Goal: Task Accomplishment & Management: Use online tool/utility

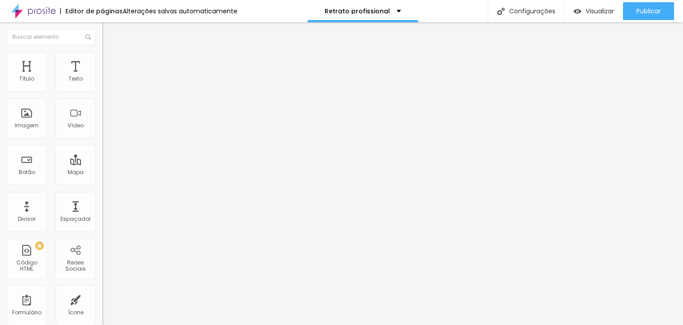
click at [102, 55] on li "Estilo" at bounding box center [153, 56] width 102 height 9
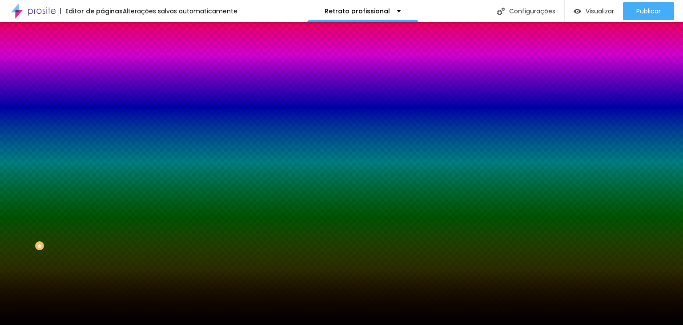
click at [102, 82] on span "Trocar imagem" at bounding box center [126, 78] width 48 height 8
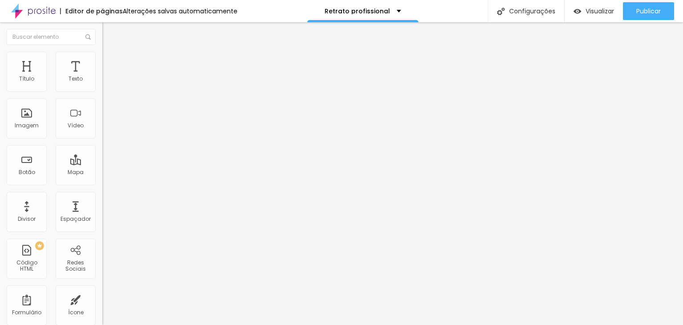
click at [102, 60] on img at bounding box center [106, 64] width 8 height 8
click at [109, 31] on div "Editar Coluna" at bounding box center [136, 32] width 55 height 7
click at [109, 30] on img "button" at bounding box center [112, 32] width 7 height 7
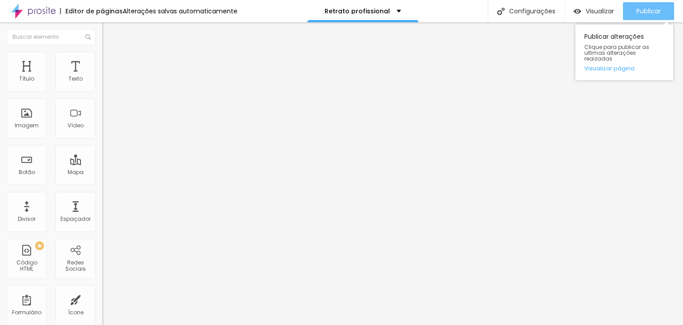
click at [642, 8] on span "Publicar" at bounding box center [649, 11] width 24 height 7
click at [603, 65] on link "Visualizar página" at bounding box center [625, 68] width 80 height 6
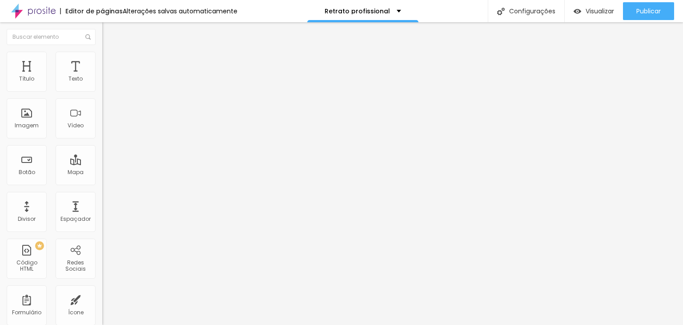
click at [102, 60] on li "Estilo" at bounding box center [153, 56] width 102 height 9
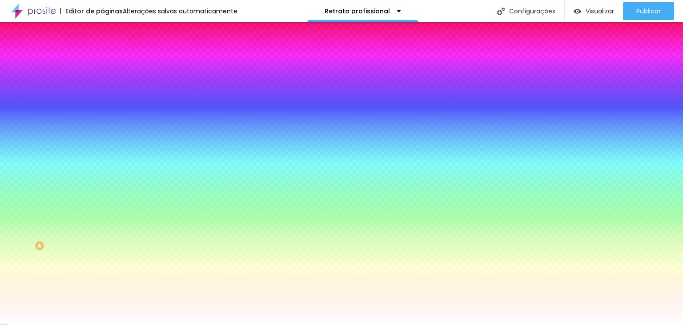
click at [110, 64] on span "Avançado" at bounding box center [124, 67] width 29 height 8
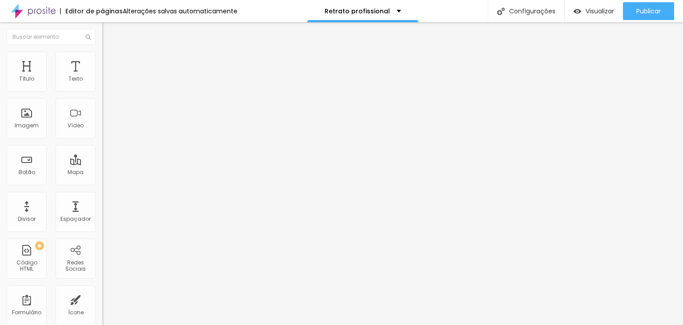
type input "10"
type input "15"
drag, startPoint x: 23, startPoint y: 89, endPoint x: 32, endPoint y: 89, distance: 8.9
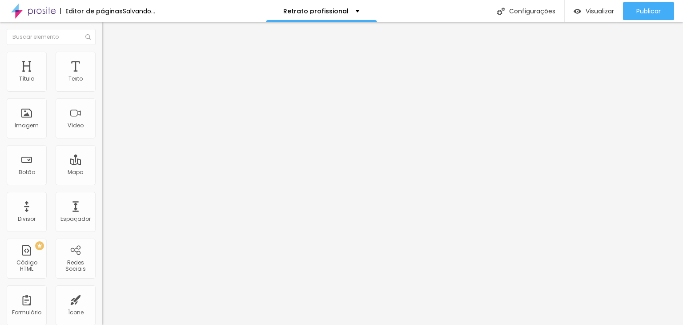
type input "15"
click at [102, 173] on input "range" at bounding box center [130, 176] width 57 height 7
click at [110, 61] on span "Avançado" at bounding box center [124, 58] width 29 height 8
click at [110, 52] on span "Estilo" at bounding box center [117, 49] width 14 height 8
click at [139, 75] on span "H1" at bounding box center [141, 72] width 5 height 8
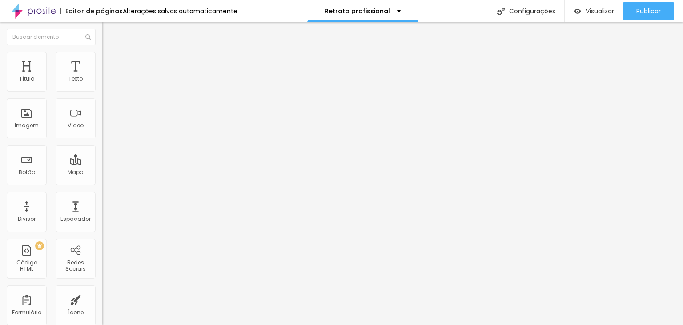
click at [107, 128] on icon "button" at bounding box center [109, 127] width 4 height 4
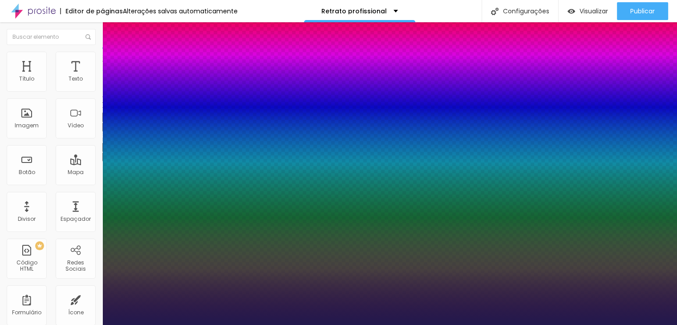
type input "16"
type input "1"
type input "24"
type input "1"
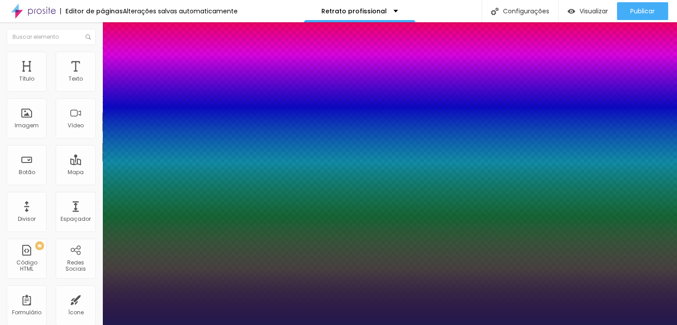
type input "30"
type input "1"
type input "32"
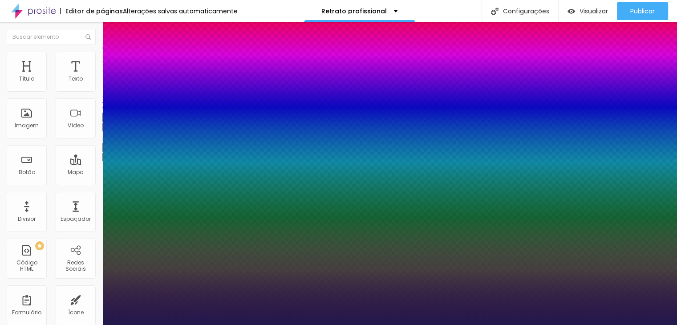
type input "1"
type input "33"
type input "1"
type input "34"
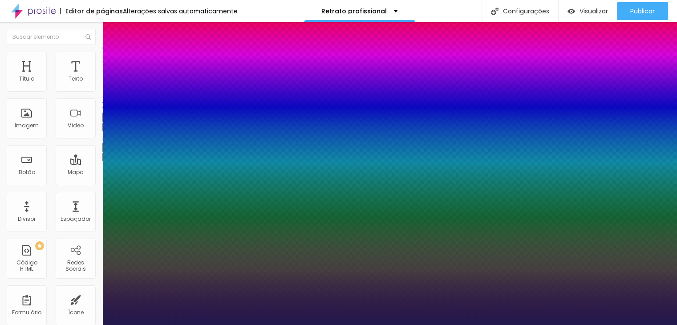
type input "34"
type input "1"
type input "35"
type input "1"
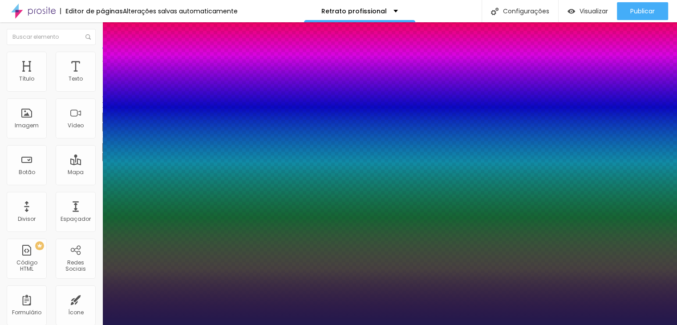
type input "37"
type input "1"
type input "38"
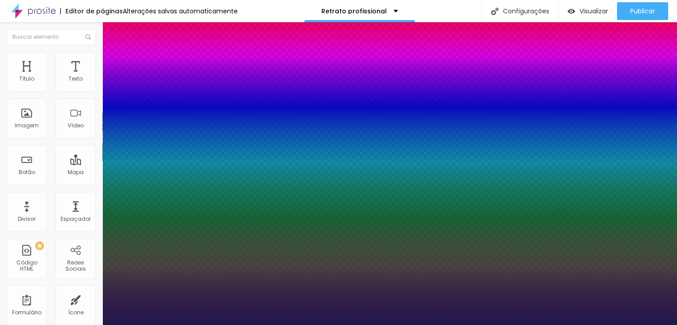
type input "1"
type input "37"
type input "1"
type input "36"
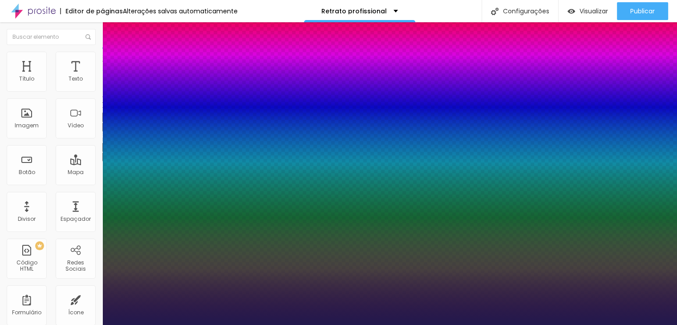
type input "36"
type input "1"
type input "35"
type input "1"
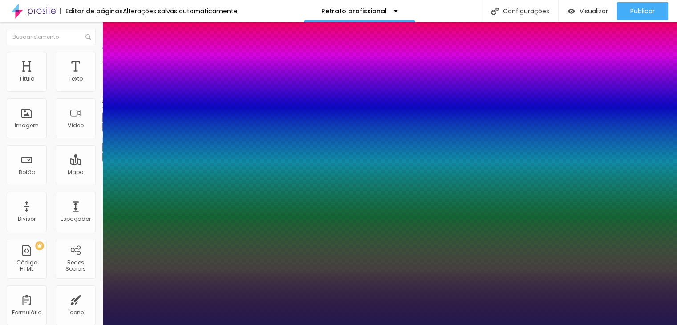
type input "33"
type input "1"
type input "32"
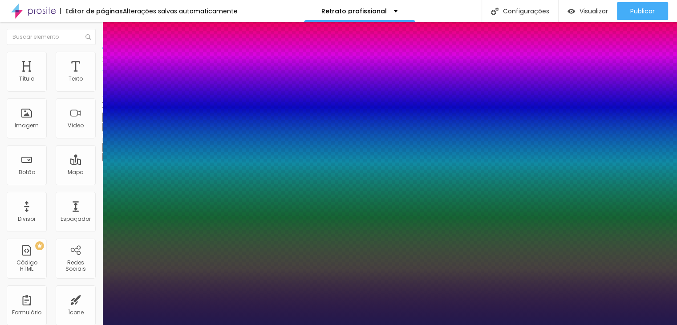
type input "1"
drag, startPoint x: 119, startPoint y: 251, endPoint x: 132, endPoint y: 252, distance: 12.9
type input "32"
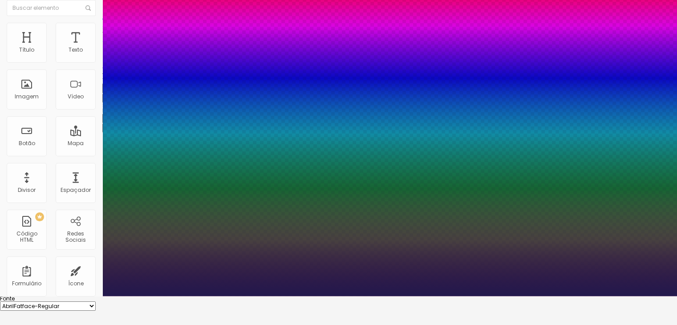
scroll to position [44, 0]
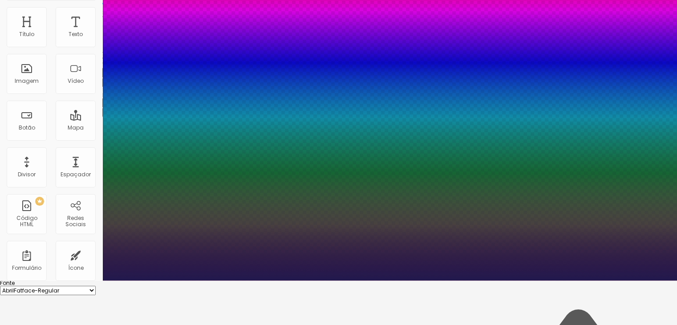
type input "1"
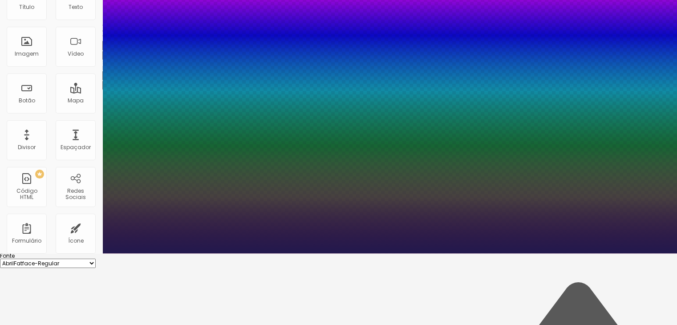
scroll to position [87, 0]
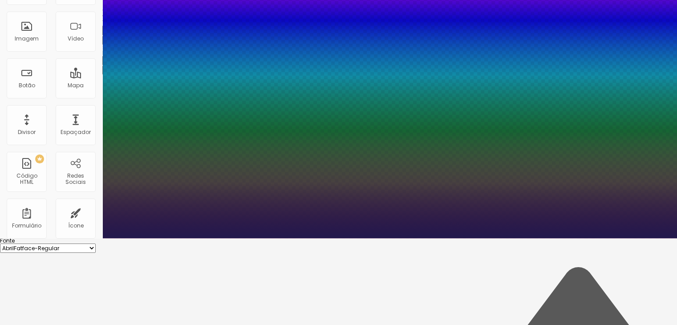
click at [358, 238] on div at bounding box center [338, 238] width 677 height 0
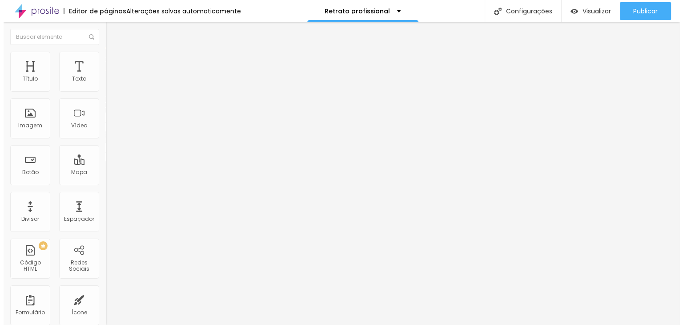
scroll to position [0, 0]
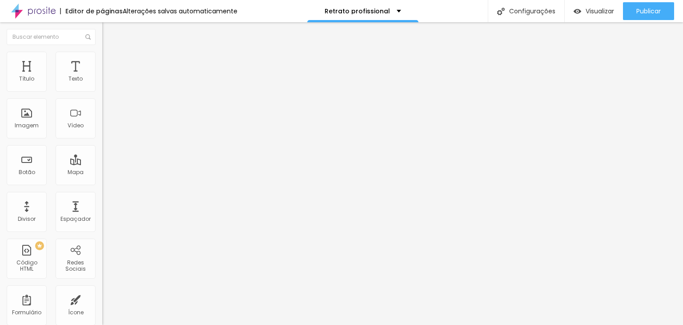
click at [102, 56] on img at bounding box center [106, 56] width 8 height 8
click at [102, 50] on li "Estilo" at bounding box center [153, 47] width 102 height 9
click at [106, 159] on icon "button" at bounding box center [108, 155] width 5 height 5
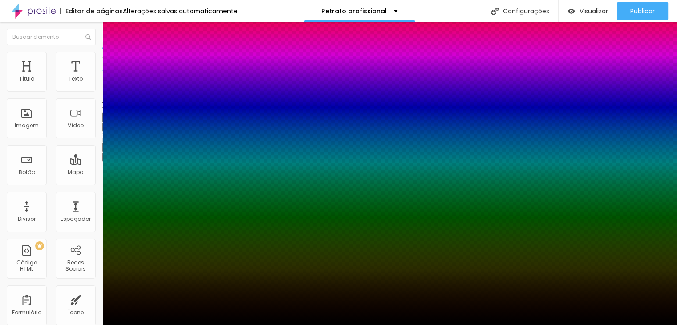
click at [424, 324] on div at bounding box center [338, 325] width 677 height 0
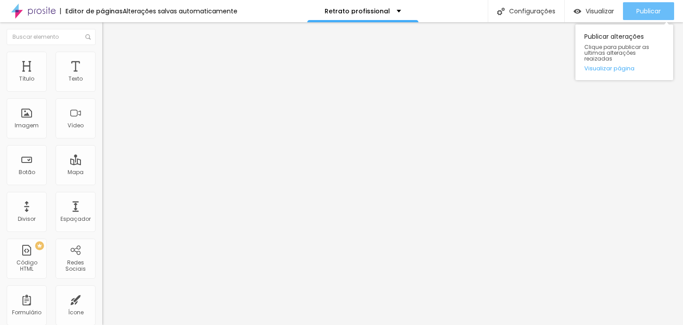
click at [653, 10] on span "Publicar" at bounding box center [649, 11] width 24 height 7
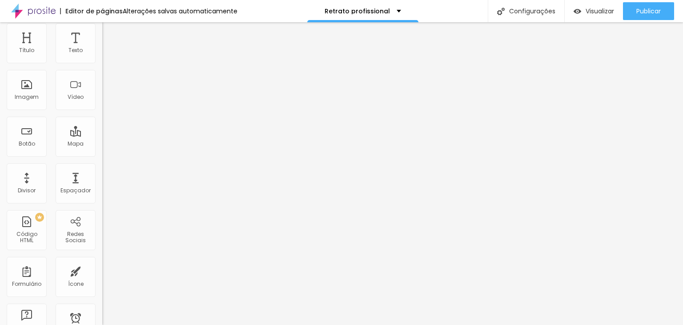
scroll to position [32, 0]
type input "67"
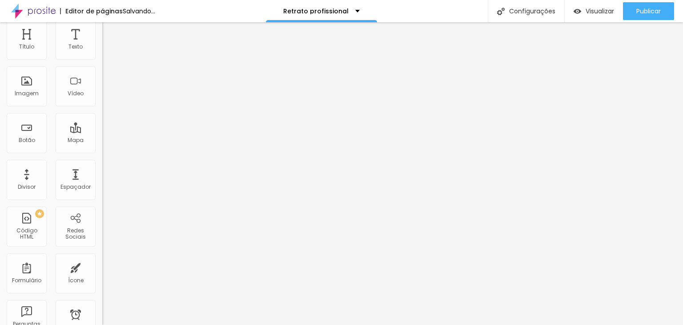
type input "71"
type input "74"
type input "77"
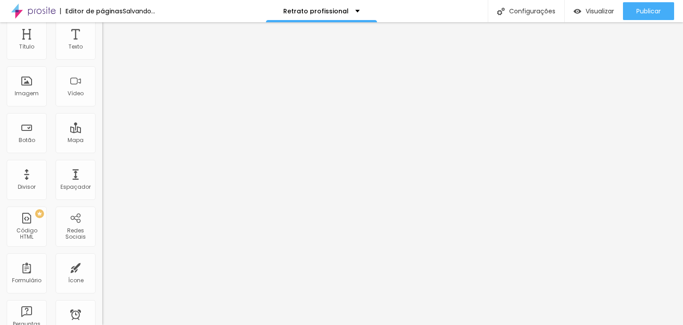
type input "77"
type input "81"
type input "86"
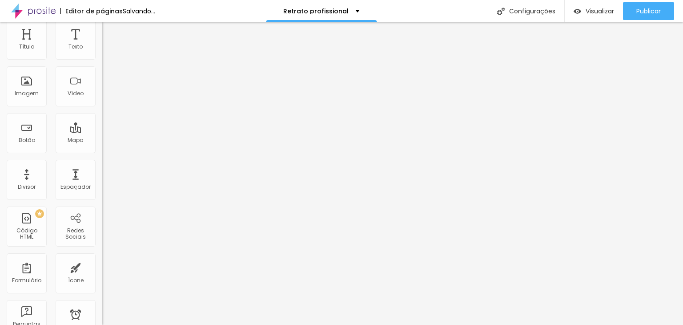
type input "90"
type input "93"
type input "97"
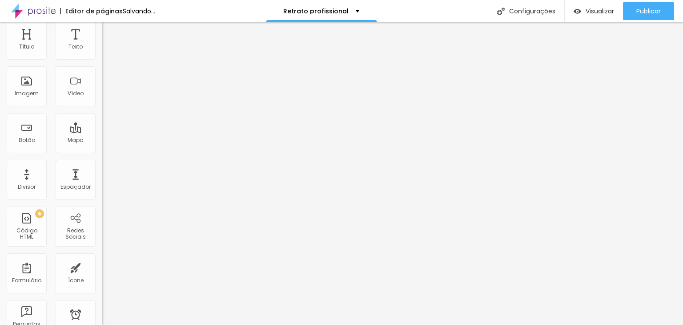
type input "97"
type input "100"
type input "99"
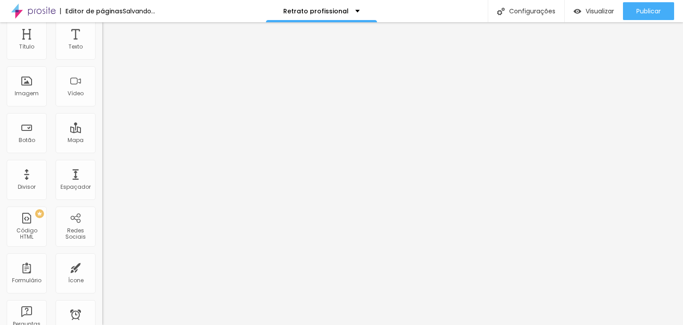
type input "97"
type input "96"
type input "95"
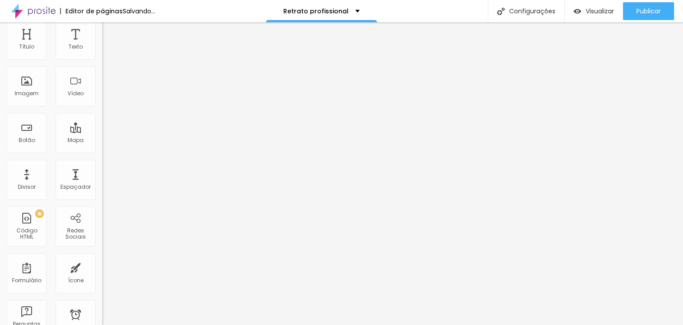
type input "95"
type input "94"
type input "92"
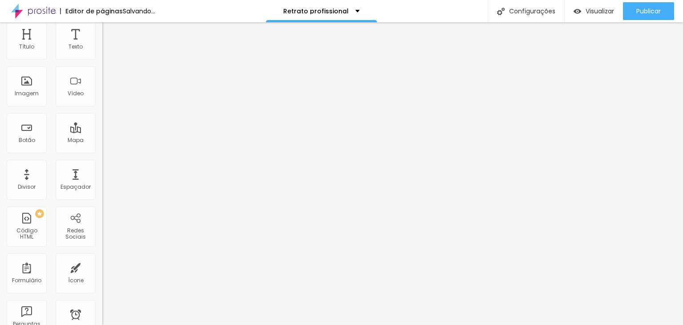
type input "88"
type input "87"
type input "86"
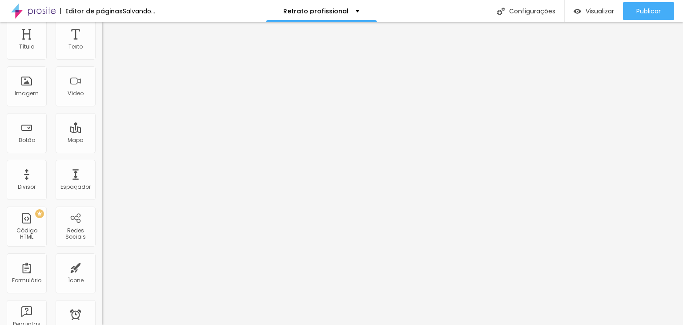
type input "86"
type input "92"
type input "93"
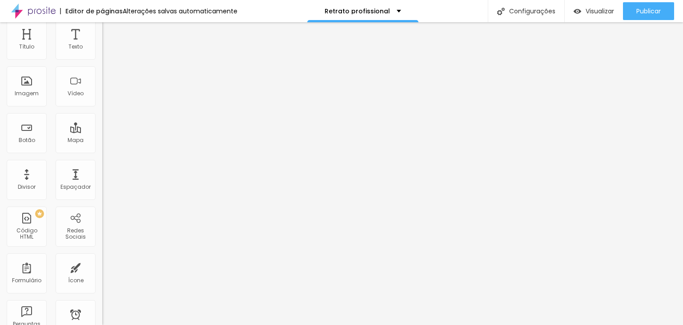
type input "94"
type input "95"
type input "94"
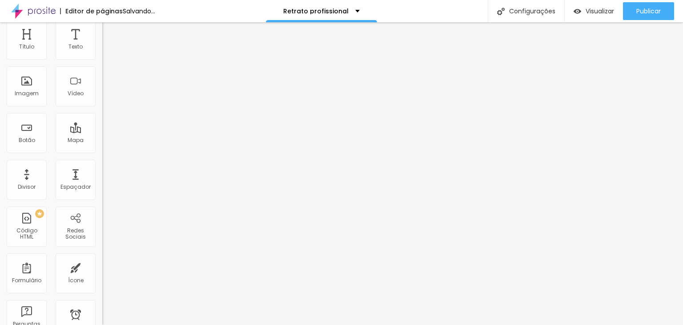
type input "94"
type input "93"
drag, startPoint x: 64, startPoint y: 310, endPoint x: 80, endPoint y: 313, distance: 16.8
type input "93"
click at [102, 228] on input "range" at bounding box center [130, 224] width 57 height 7
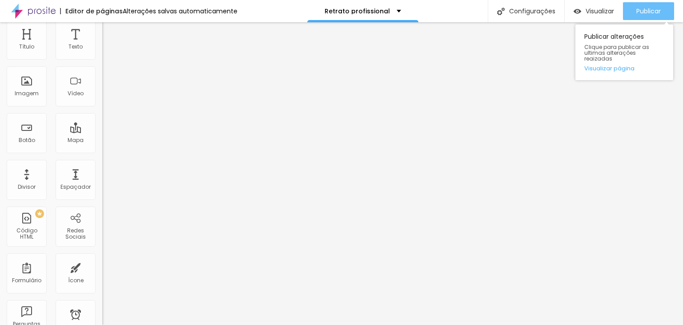
click at [641, 13] on span "Publicar" at bounding box center [649, 11] width 24 height 7
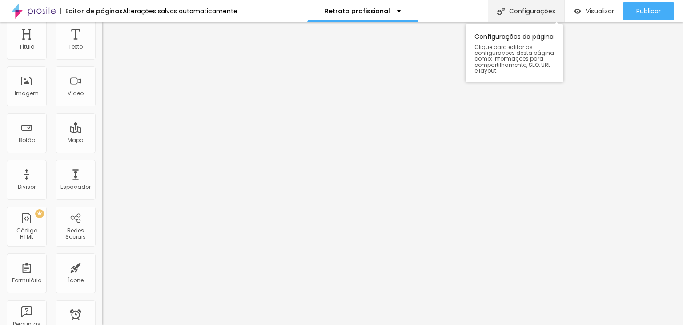
scroll to position [0, 0]
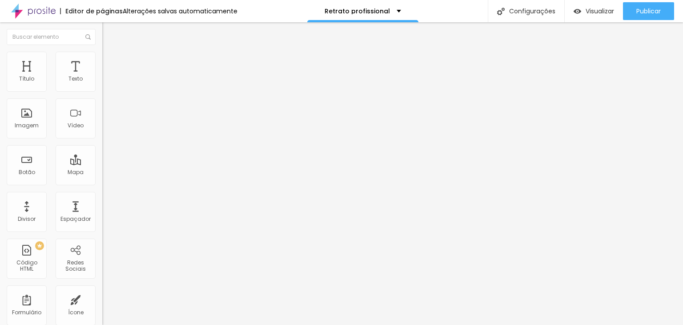
click at [109, 33] on img "button" at bounding box center [112, 32] width 7 height 7
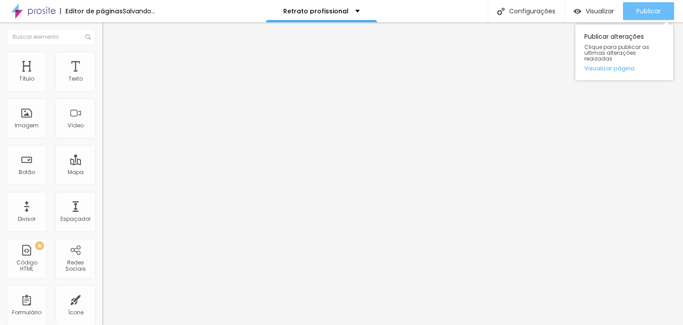
click at [651, 10] on span "Publicar" at bounding box center [649, 11] width 24 height 7
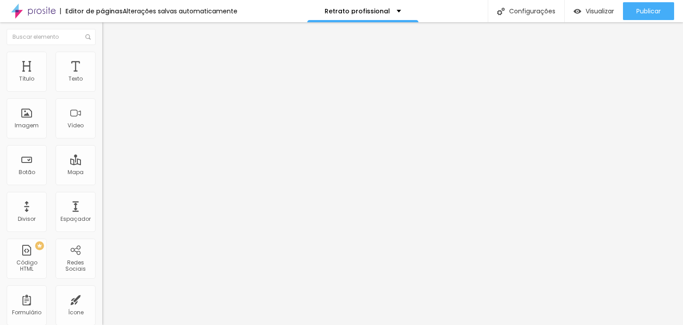
click at [102, 56] on img at bounding box center [106, 56] width 8 height 8
click at [102, 51] on li "Estilo" at bounding box center [153, 47] width 102 height 9
click at [107, 128] on icon "button" at bounding box center [109, 127] width 4 height 4
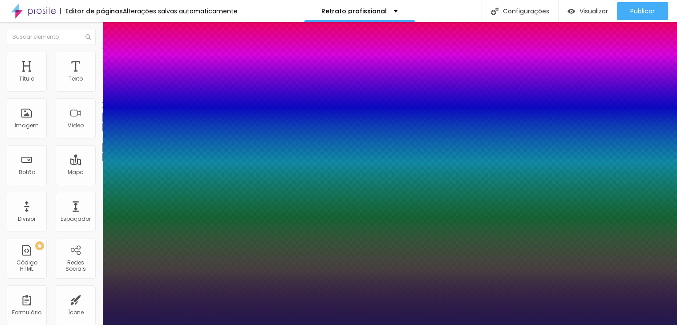
type input "1"
type input "33"
type input "1"
type input "42"
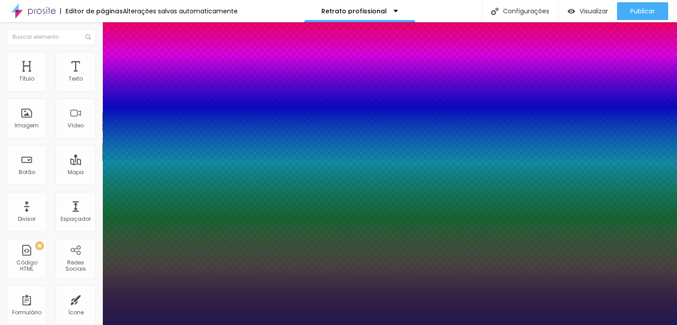
type input "42"
type input "1"
type input "44"
type input "1"
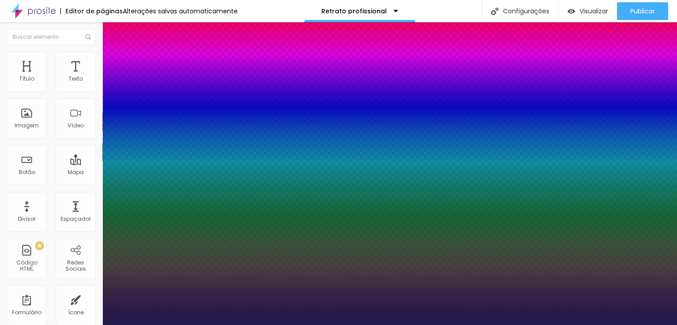
type input "45"
type input "1"
type input "48"
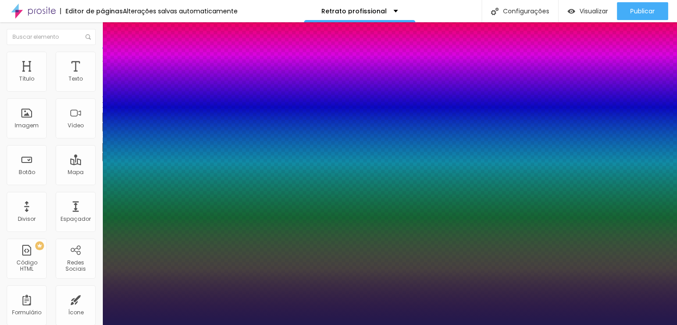
type input "1"
type input "44"
type input "1"
type input "41"
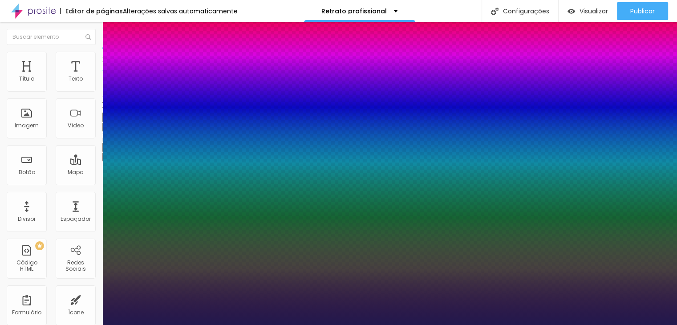
type input "41"
type input "1"
type input "35"
type input "1"
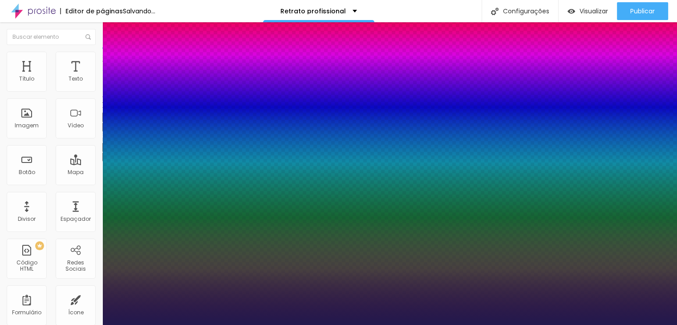
type input "33"
type input "1"
type input "32"
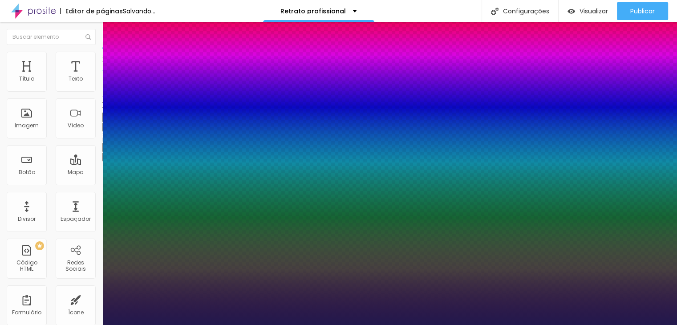
type input "1"
type input "33"
type input "1"
drag, startPoint x: 117, startPoint y: 251, endPoint x: 132, endPoint y: 253, distance: 15.2
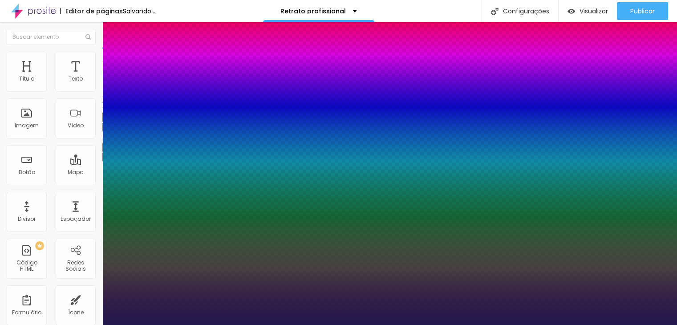
type input "33"
click at [325, 324] on div at bounding box center [338, 325] width 677 height 0
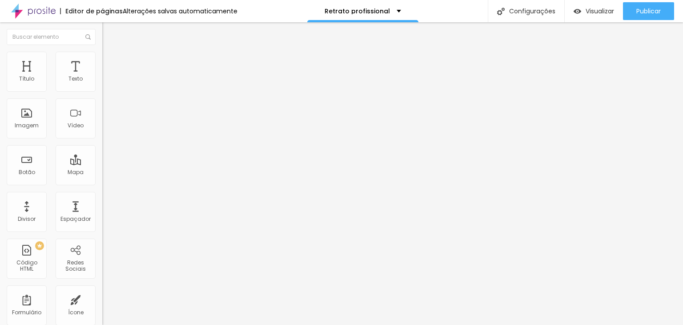
click at [102, 238] on div "Editar Título Estilo Avançado Tamanho Titulo 1 H1 Titulo 2 H2 Titulo 3 H3 Titul…" at bounding box center [153, 173] width 102 height 302
click at [102, 81] on span "Encaixotado" at bounding box center [119, 77] width 35 height 8
click at [102, 56] on img at bounding box center [106, 56] width 8 height 8
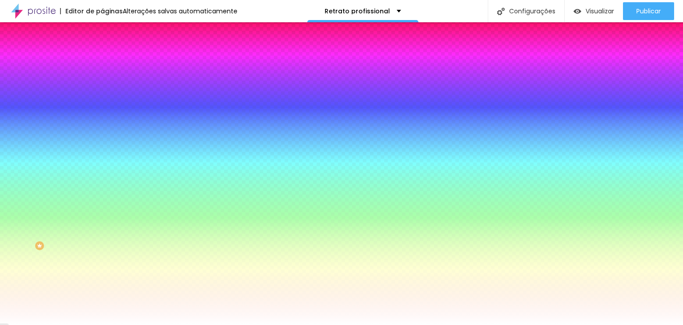
click at [107, 156] on icon "button" at bounding box center [109, 155] width 4 height 4
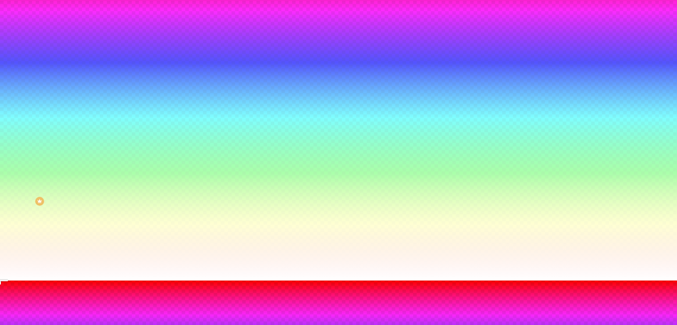
scroll to position [50, 0]
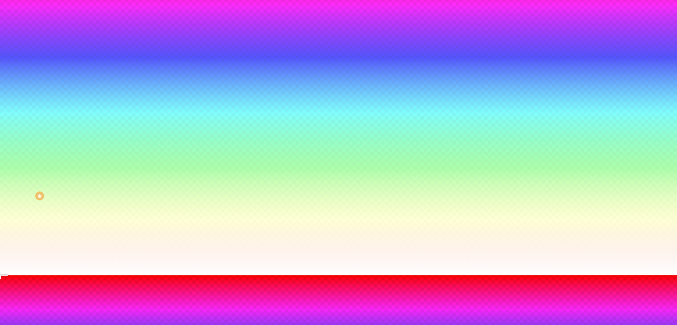
click at [189, 280] on div at bounding box center [338, 280] width 677 height 0
click at [61, 275] on div at bounding box center [338, 275] width 677 height 0
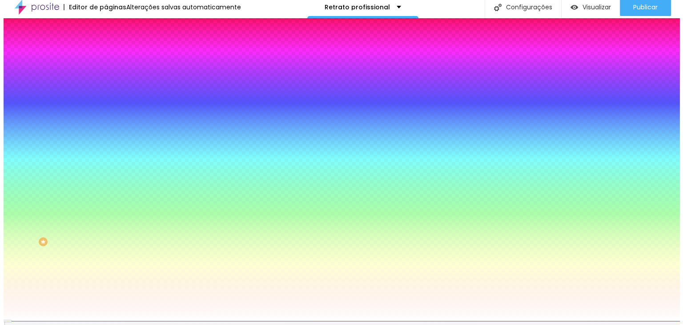
scroll to position [0, 0]
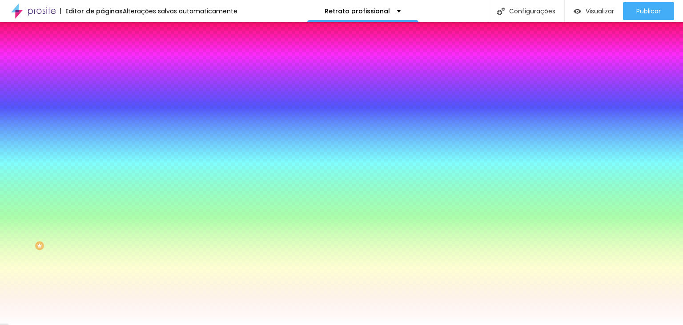
click at [106, 148] on icon "button" at bounding box center [109, 145] width 6 height 6
click at [102, 60] on img at bounding box center [106, 64] width 8 height 8
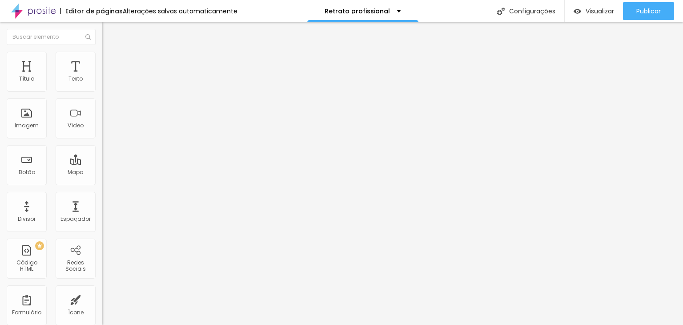
type input "15"
type input "10"
type input "5"
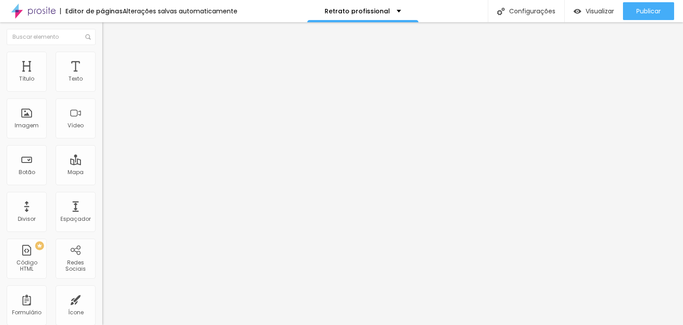
type input "5"
type input "0"
type input "5"
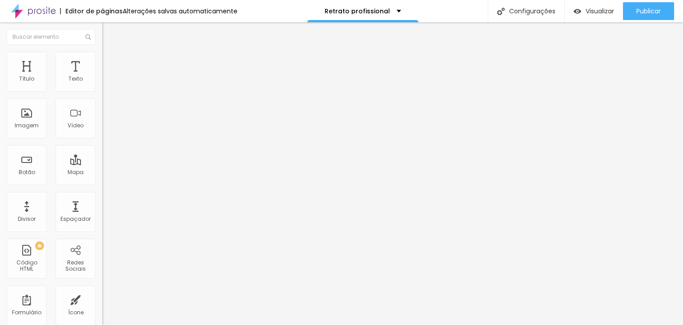
type input "10"
type input "30"
type input "25"
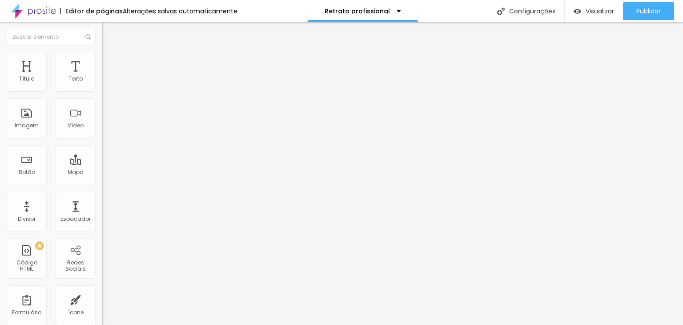
type input "25"
type input "20"
type input "15"
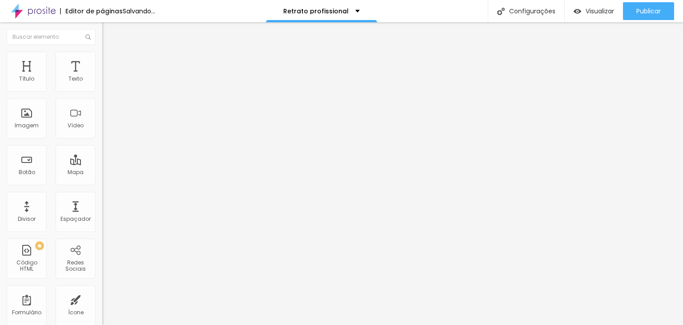
type input "10"
drag, startPoint x: 52, startPoint y: 88, endPoint x: 36, endPoint y: 86, distance: 15.7
type input "10"
click at [102, 173] on input "range" at bounding box center [130, 176] width 57 height 7
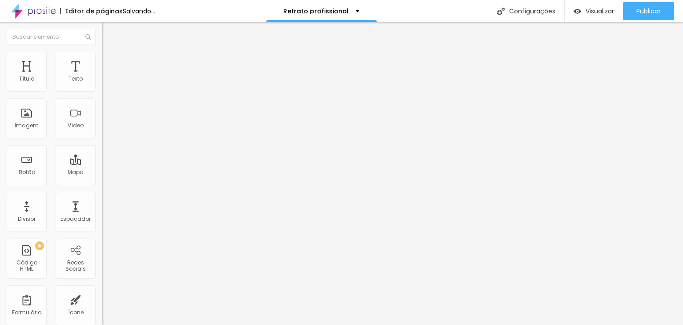
click at [102, 51] on img at bounding box center [106, 47] width 8 height 8
click at [102, 57] on li "Estilo" at bounding box center [153, 56] width 102 height 9
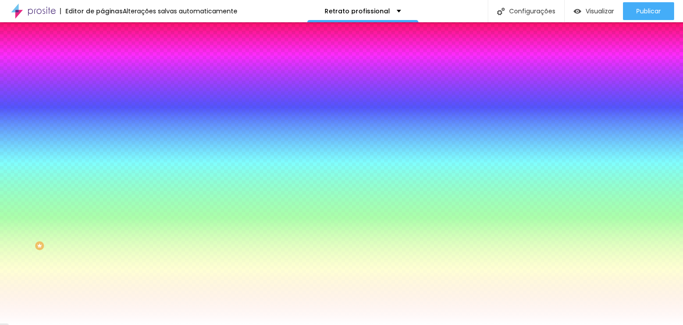
click at [102, 82] on span "Adicionar imagem" at bounding box center [130, 78] width 57 height 8
click at [151, 80] on img at bounding box center [153, 77] width 5 height 5
click at [102, 52] on li "Conteúdo" at bounding box center [153, 47] width 102 height 9
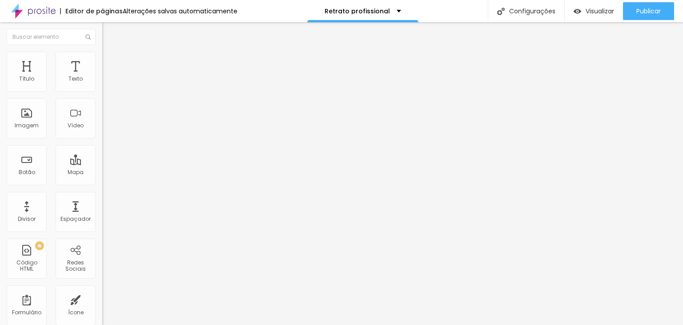
click at [109, 32] on img "button" at bounding box center [112, 32] width 7 height 7
click at [102, 82] on span "Adicionar imagem" at bounding box center [130, 78] width 57 height 8
click at [102, 119] on span "Adicionar imagem" at bounding box center [130, 115] width 57 height 8
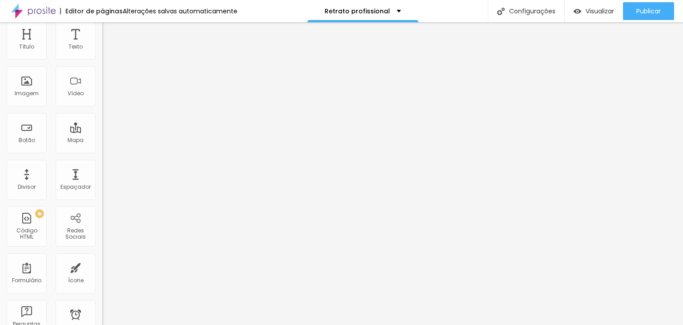
scroll to position [0, 0]
click at [102, 128] on span "Em baixo" at bounding box center [114, 125] width 25 height 8
click at [102, 139] on span "No meio" at bounding box center [113, 135] width 22 height 8
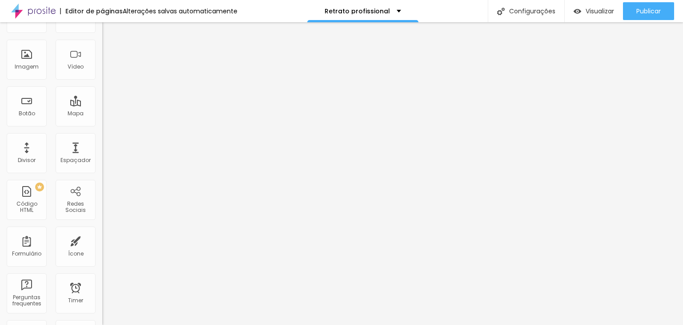
scroll to position [73, 0]
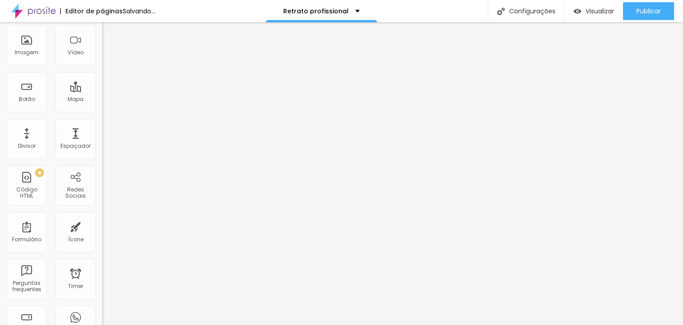
click at [102, 117] on span "16:9 Cinema" at bounding box center [119, 113] width 34 height 8
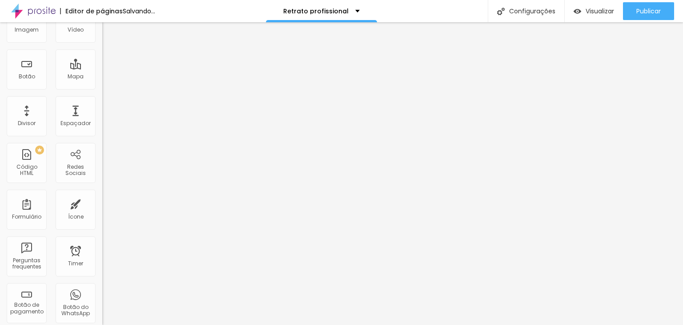
scroll to position [117, 0]
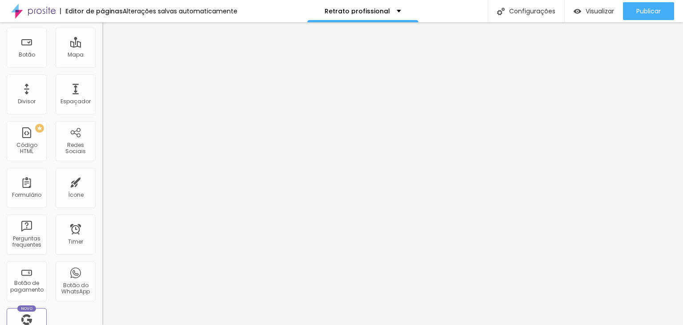
click at [102, 97] on span "Original" at bounding box center [112, 93] width 21 height 8
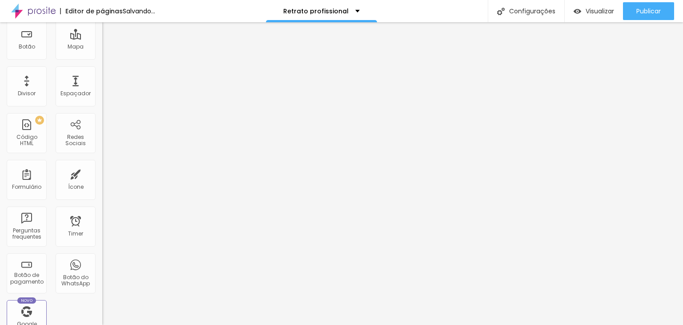
type input "52"
type input "40"
type input "32"
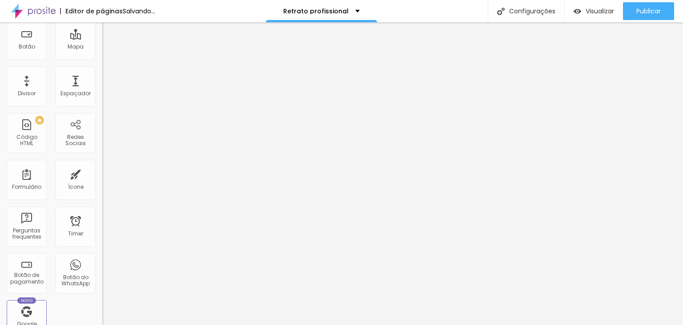
type input "32"
type input "31"
type input "29"
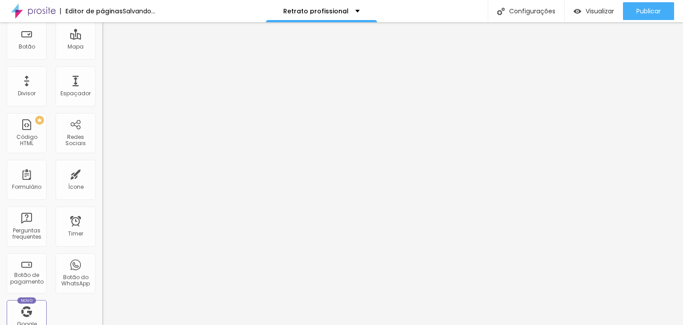
type input "28"
type input "27"
type input "26"
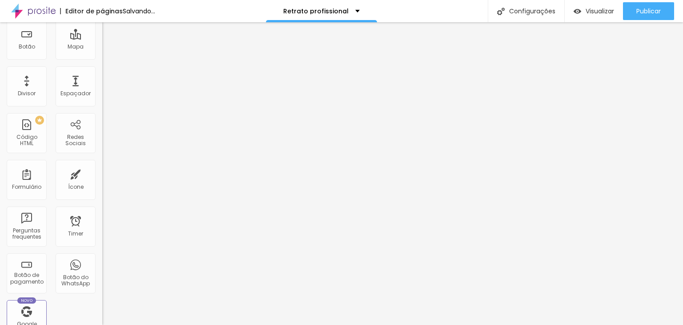
type input "26"
type input "19"
type input "20"
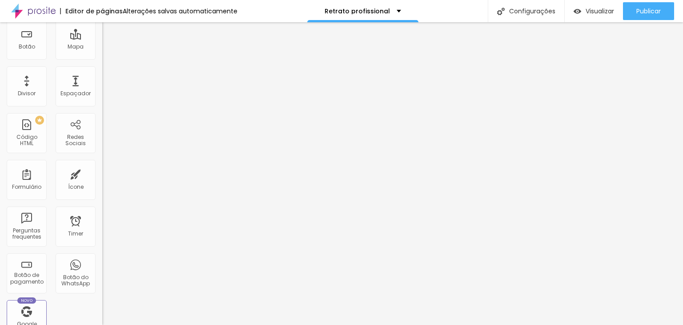
type input "80"
type input "81"
type input "87"
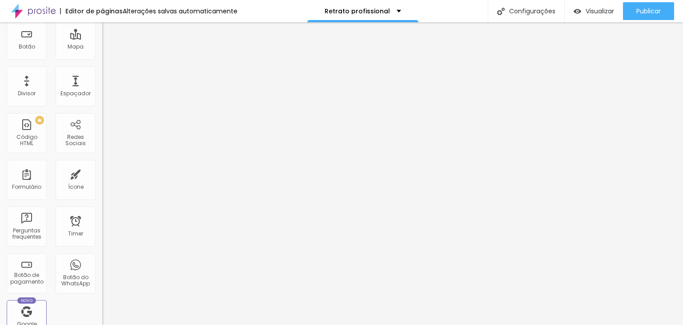
type input "87"
type input "88"
type input "89"
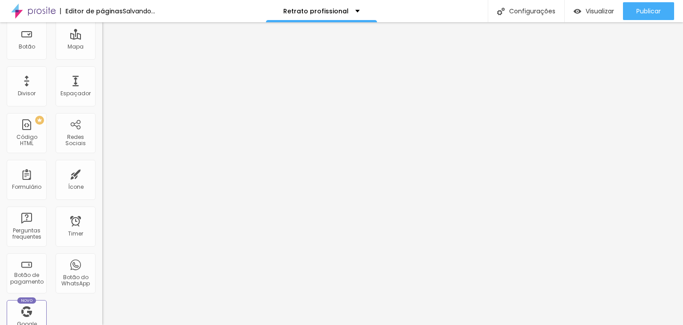
type input "90"
type input "91"
type input "92"
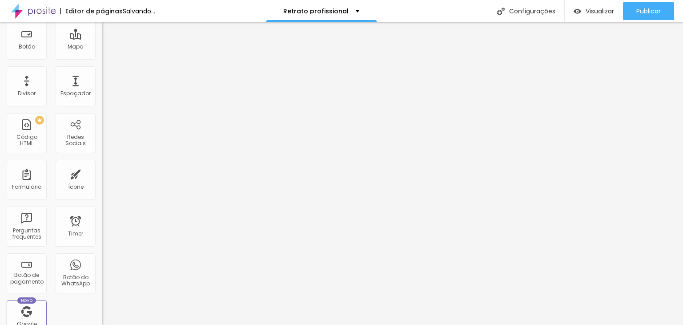
type input "92"
type input "87"
type input "86"
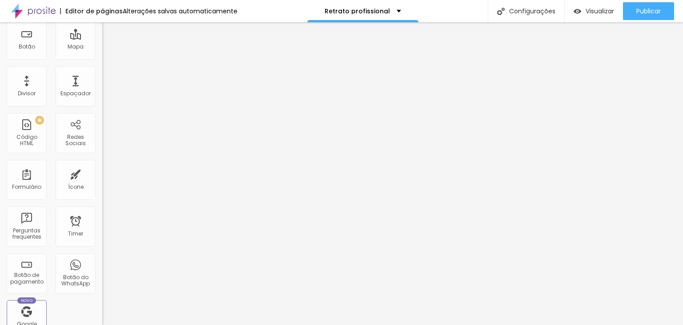
type input "85"
type input "84"
drag, startPoint x: 34, startPoint y: 311, endPoint x: 75, endPoint y: 309, distance: 40.5
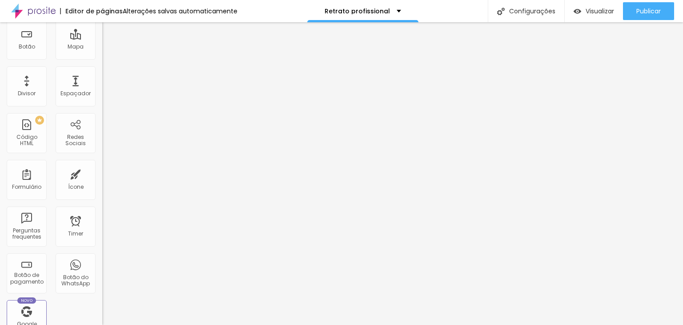
click at [102, 134] on input "range" at bounding box center [130, 130] width 57 height 7
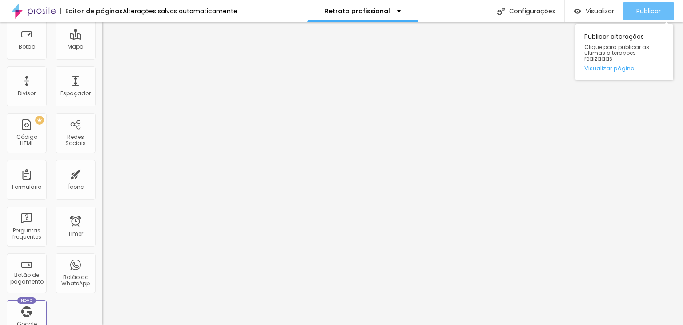
click at [635, 4] on button "Publicar" at bounding box center [648, 11] width 51 height 18
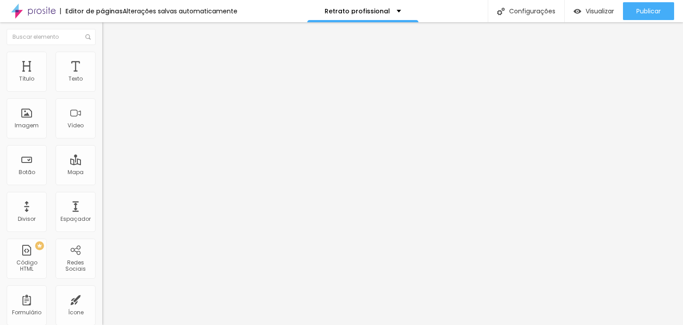
click at [102, 57] on li "Estilo" at bounding box center [153, 56] width 102 height 9
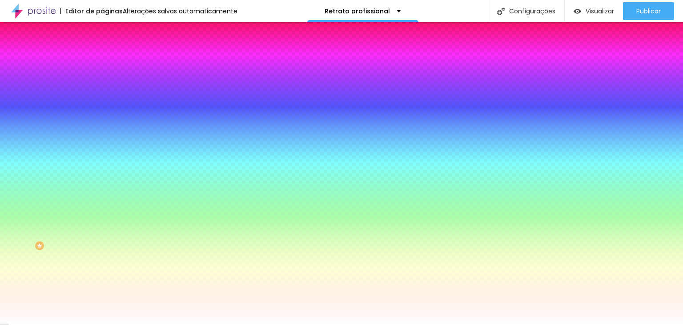
click at [102, 121] on div at bounding box center [153, 121] width 102 height 0
click at [15, 235] on div at bounding box center [341, 162] width 683 height 325
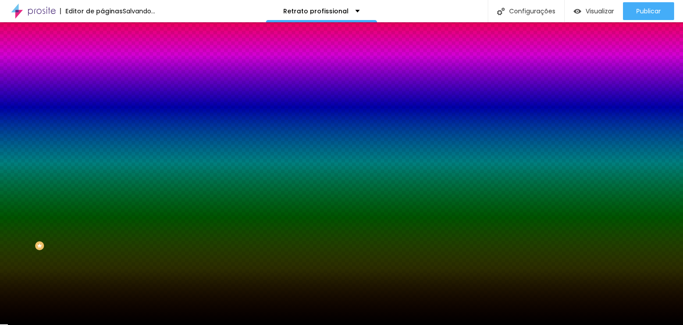
drag, startPoint x: 15, startPoint y: 235, endPoint x: 4, endPoint y: 256, distance: 23.3
click at [102, 256] on div "Editar Seção Conteúdo Estilo Avançado Imagem de fundo Adicionar imagem Efeito d…" at bounding box center [153, 173] width 102 height 302
click at [110, 63] on span "Avançado" at bounding box center [124, 67] width 29 height 8
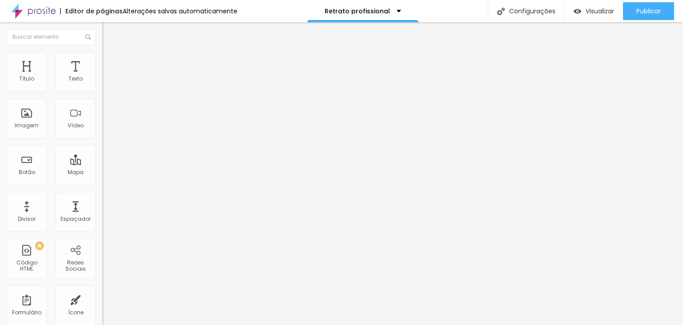
click at [102, 173] on input "range" at bounding box center [130, 176] width 57 height 7
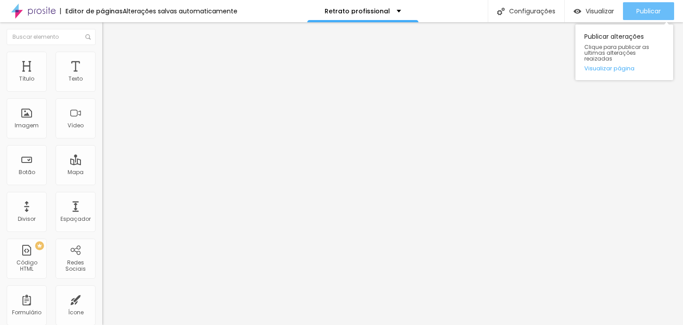
click at [651, 8] on span "Publicar" at bounding box center [649, 11] width 24 height 7
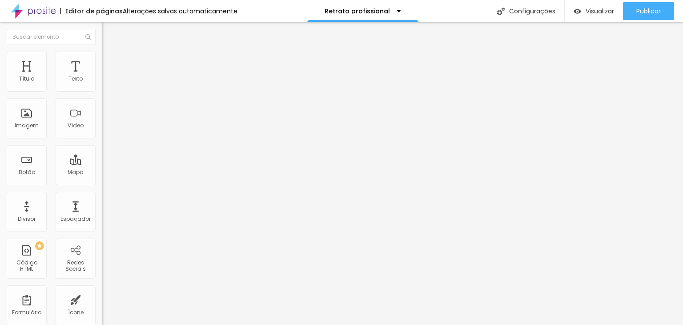
click at [106, 129] on icon "button" at bounding box center [107, 128] width 2 height 2
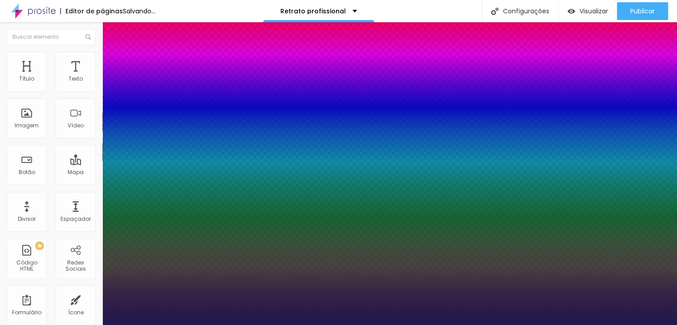
click at [186, 324] on div at bounding box center [338, 325] width 677 height 0
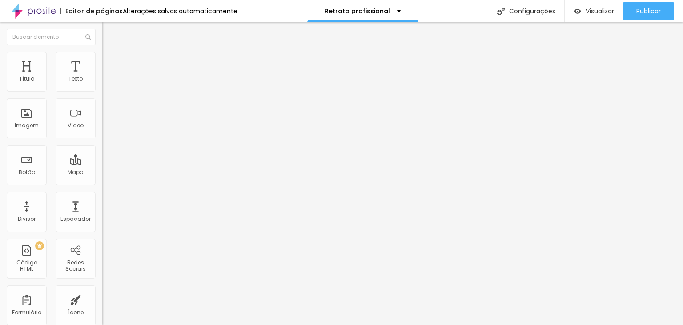
click at [102, 81] on span "Encaixotado" at bounding box center [119, 77] width 35 height 8
click at [102, 95] on span "Completo" at bounding box center [115, 91] width 27 height 8
click at [102, 86] on span "Encaixotado" at bounding box center [119, 83] width 35 height 8
click at [102, 95] on span "Completo" at bounding box center [115, 91] width 27 height 8
click at [102, 86] on span "Encaixotado" at bounding box center [119, 83] width 35 height 8
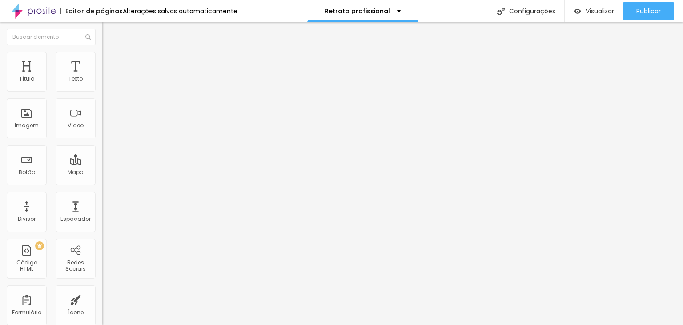
click at [110, 60] on span "Estilo" at bounding box center [117, 58] width 14 height 8
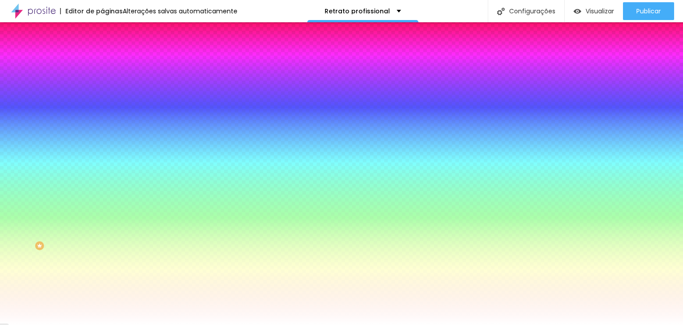
click at [102, 81] on div "Adicionar imagem" at bounding box center [153, 78] width 102 height 6
click at [102, 82] on span "Adicionar imagem" at bounding box center [130, 78] width 57 height 8
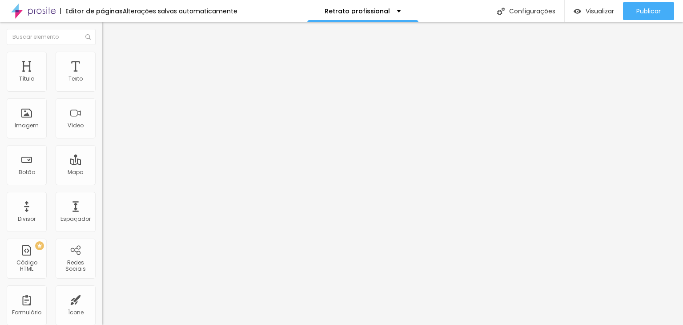
click at [102, 54] on img at bounding box center [106, 56] width 8 height 8
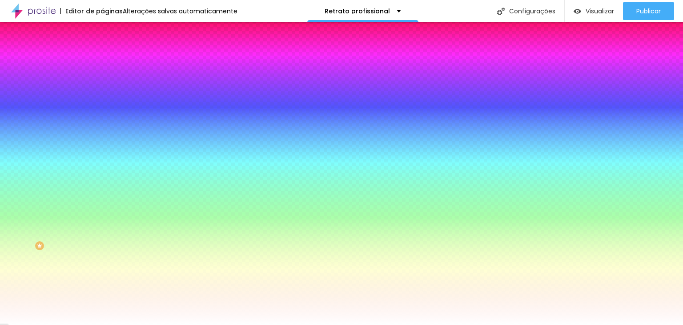
click at [102, 82] on span "Trocar imagem" at bounding box center [126, 78] width 48 height 8
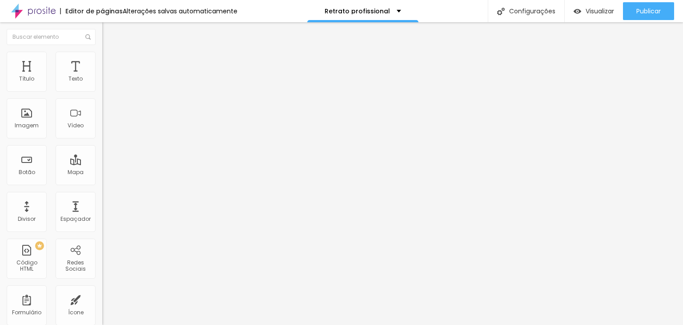
click at [102, 58] on li "Estilo" at bounding box center [153, 56] width 102 height 9
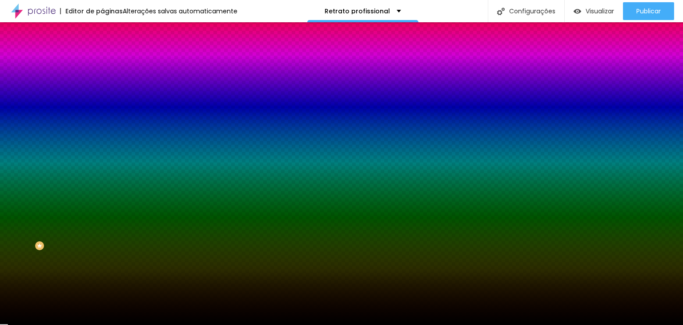
click at [102, 121] on div at bounding box center [153, 121] width 102 height 0
click at [102, 130] on input "#000000" at bounding box center [155, 125] width 107 height 9
paste input "241D1E"
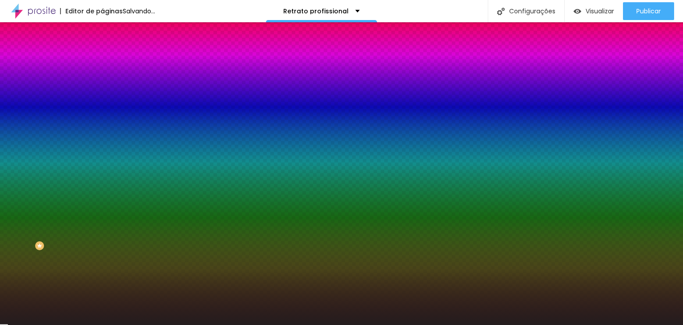
click at [102, 121] on div at bounding box center [153, 121] width 102 height 0
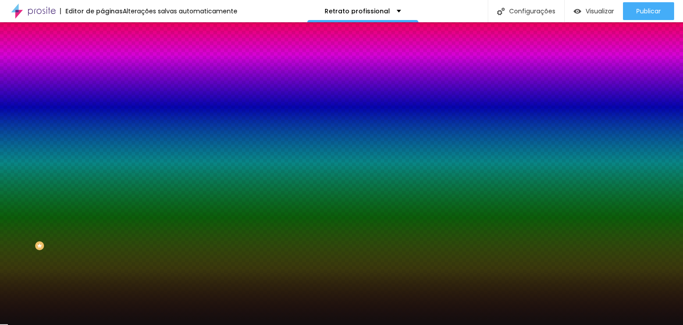
drag, startPoint x: 26, startPoint y: 229, endPoint x: 27, endPoint y: 234, distance: 5.5
click at [27, 234] on div at bounding box center [341, 162] width 683 height 325
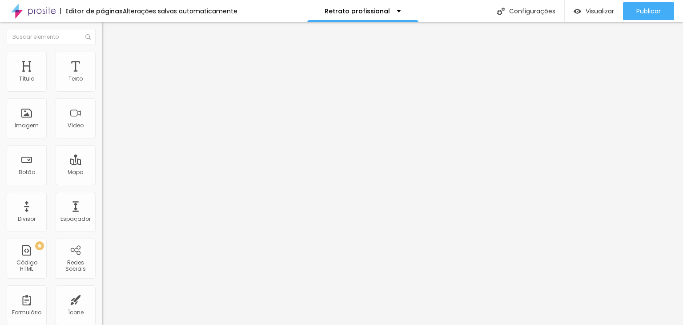
click at [102, 59] on li "Estilo" at bounding box center [153, 56] width 102 height 9
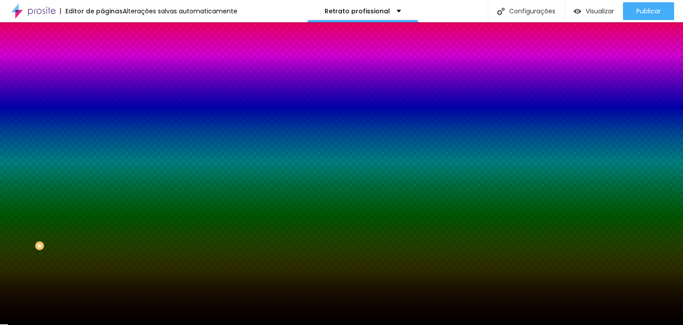
click at [102, 130] on input "#000000" at bounding box center [155, 125] width 107 height 9
paste input "241D1E"
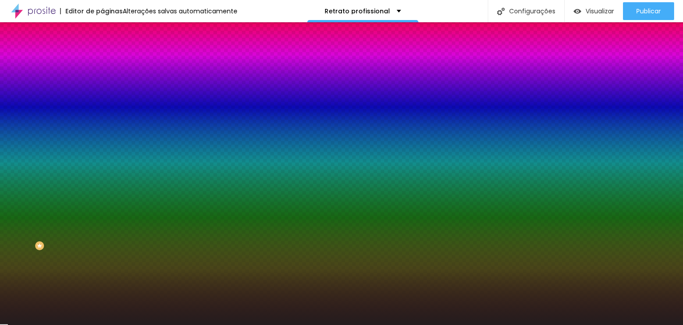
click at [102, 121] on div at bounding box center [153, 121] width 102 height 0
click at [122, 289] on div at bounding box center [123, 290] width 2 height 2
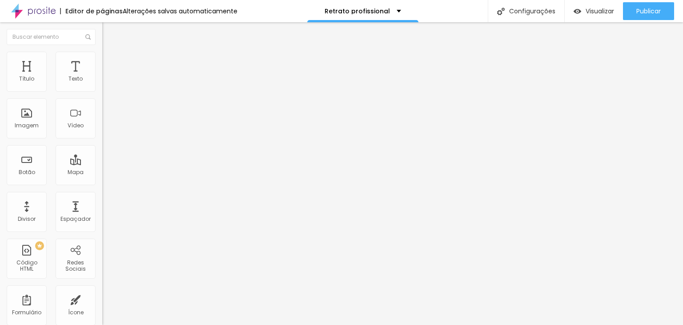
click at [102, 57] on li "Estilo" at bounding box center [153, 56] width 102 height 9
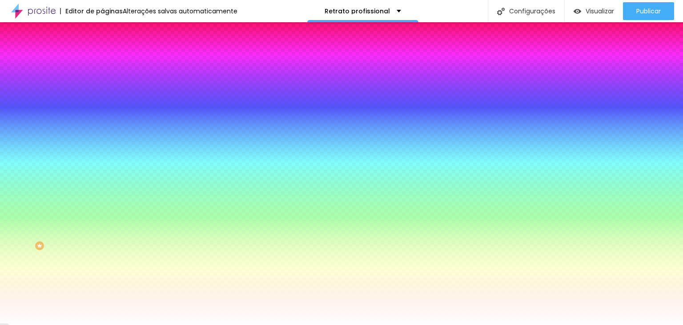
click at [102, 121] on div at bounding box center [153, 121] width 102 height 0
click at [16, 236] on div at bounding box center [341, 162] width 683 height 325
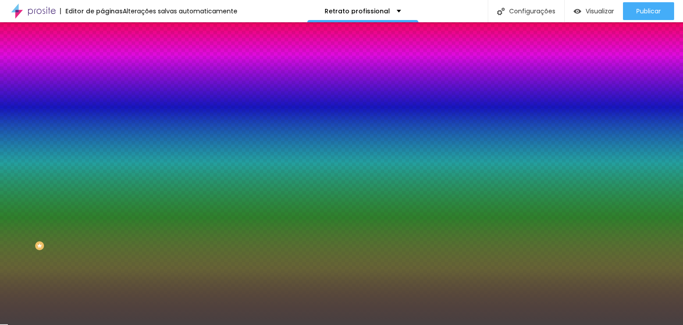
drag, startPoint x: 17, startPoint y: 235, endPoint x: 28, endPoint y: 208, distance: 28.7
click at [57, 234] on div at bounding box center [58, 235] width 2 height 2
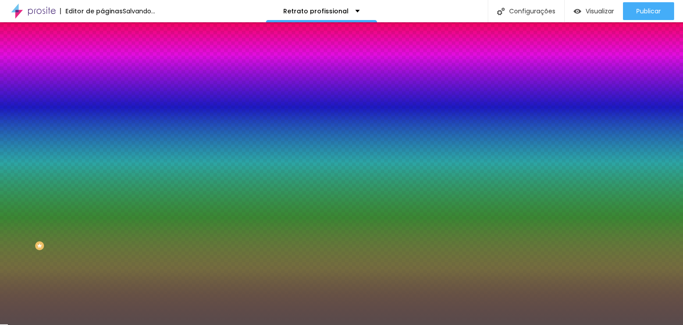
click at [102, 130] on input "#544949" at bounding box center [155, 125] width 107 height 9
paste input "241D1"
click at [102, 93] on span "Nenhum" at bounding box center [113, 89] width 23 height 8
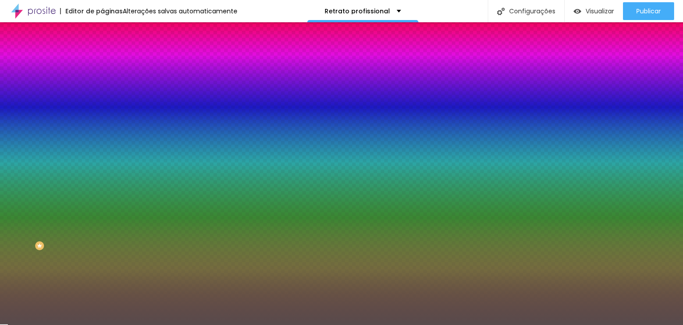
click at [102, 100] on div "Nenhum" at bounding box center [153, 96] width 102 height 8
click at [102, 106] on span "Parallax" at bounding box center [113, 103] width 22 height 8
click at [102, 130] on input "#241D1" at bounding box center [155, 125] width 107 height 9
click at [102, 121] on div at bounding box center [153, 121] width 102 height 0
click at [102, 111] on div "Cor de fundo" at bounding box center [153, 107] width 102 height 5
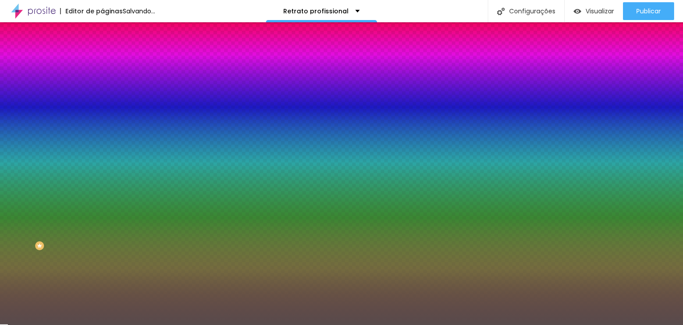
click at [106, 118] on icon "button" at bounding box center [109, 115] width 6 height 6
click at [102, 81] on div "Trocar imagem" at bounding box center [153, 78] width 102 height 6
click at [102, 98] on span "Nenhum" at bounding box center [113, 94] width 23 height 8
click at [102, 105] on div "Parallax" at bounding box center [153, 102] width 102 height 5
click at [102, 121] on div at bounding box center [153, 121] width 102 height 0
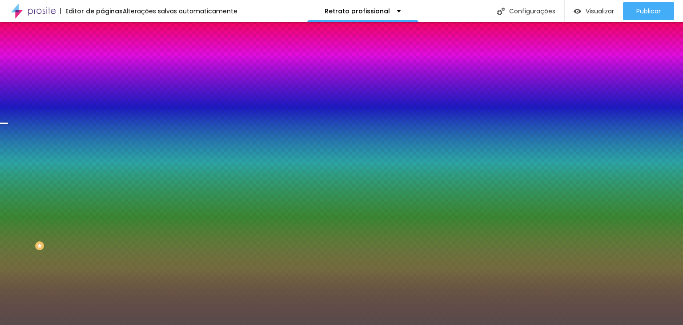
drag, startPoint x: 89, startPoint y: 267, endPoint x: 85, endPoint y: 226, distance: 40.6
click at [8, 124] on div at bounding box center [3, 123] width 9 height 1
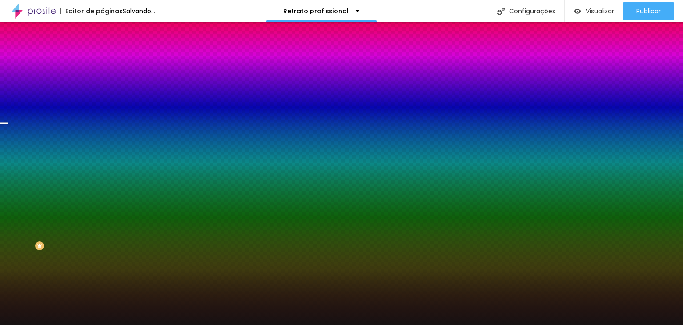
drag, startPoint x: 21, startPoint y: 250, endPoint x: 27, endPoint y: 262, distance: 13.3
click at [149, 295] on div at bounding box center [150, 296] width 2 height 2
drag, startPoint x: 89, startPoint y: 226, endPoint x: 87, endPoint y: 244, distance: 17.9
click at [8, 212] on div at bounding box center [3, 210] width 9 height 1
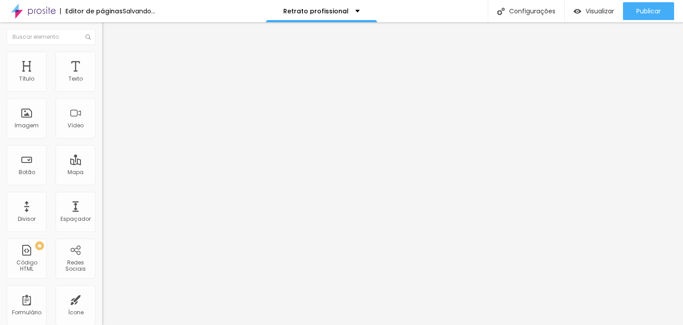
click at [109, 32] on img "button" at bounding box center [112, 32] width 7 height 7
click at [102, 59] on li "Estilo" at bounding box center [153, 56] width 102 height 9
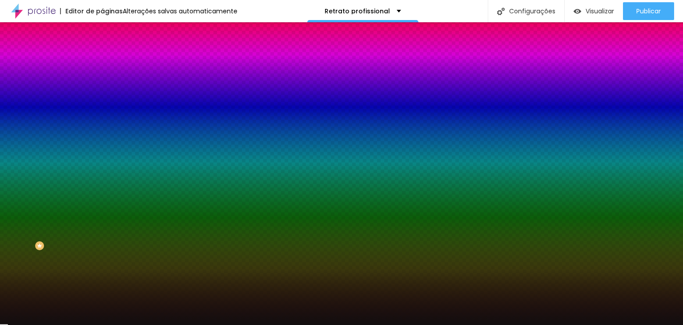
click at [102, 121] on div at bounding box center [153, 121] width 102 height 0
drag, startPoint x: 89, startPoint y: 238, endPoint x: 40, endPoint y: 235, distance: 48.5
click at [84, 235] on div at bounding box center [341, 162] width 683 height 325
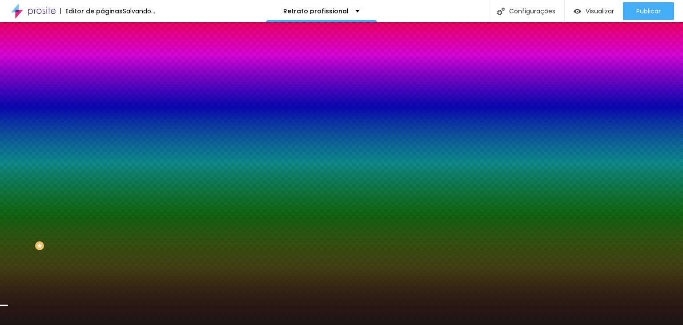
click at [151, 290] on div at bounding box center [152, 291] width 2 height 2
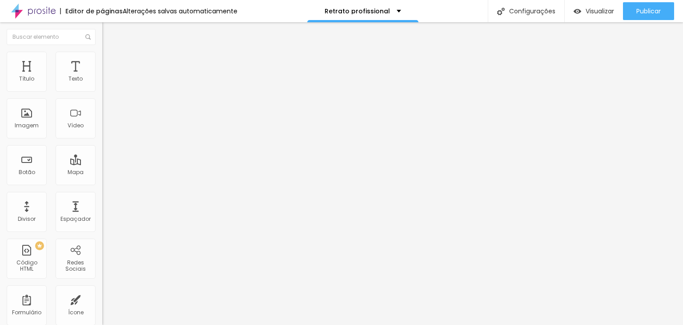
click at [109, 32] on img "button" at bounding box center [112, 32] width 7 height 7
click at [102, 77] on span "Adicionar imagem" at bounding box center [130, 73] width 57 height 8
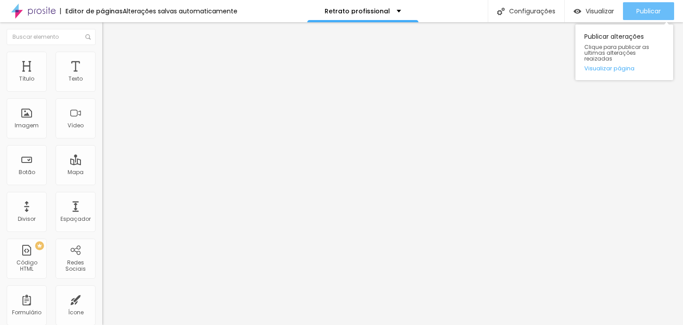
click at [641, 11] on span "Publicar" at bounding box center [649, 11] width 24 height 7
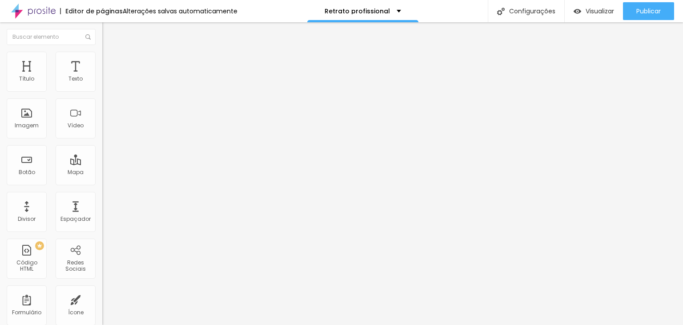
click at [110, 61] on span "Estilo" at bounding box center [117, 58] width 14 height 8
click at [102, 60] on img at bounding box center [106, 64] width 8 height 8
drag, startPoint x: 23, startPoint y: 86, endPoint x: 0, endPoint y: 88, distance: 22.8
click at [102, 173] on input "range" at bounding box center [130, 176] width 57 height 7
click at [102, 298] on input "range" at bounding box center [130, 301] width 57 height 7
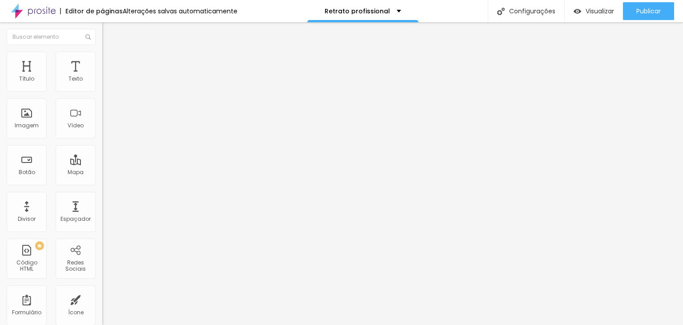
click at [109, 31] on img "button" at bounding box center [112, 32] width 7 height 7
click at [69, 212] on div "Espaçador" at bounding box center [76, 212] width 40 height 40
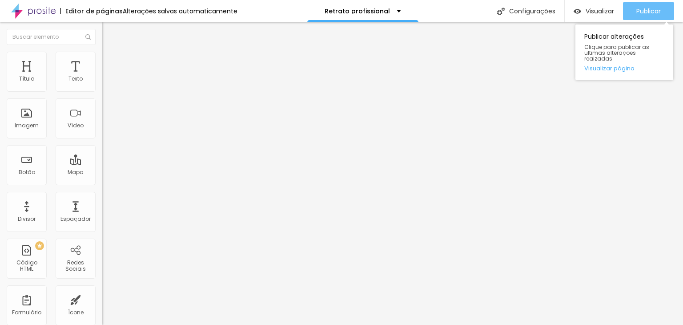
click at [645, 12] on span "Publicar" at bounding box center [649, 11] width 24 height 7
click at [609, 65] on link "Visualizar página" at bounding box center [625, 68] width 80 height 6
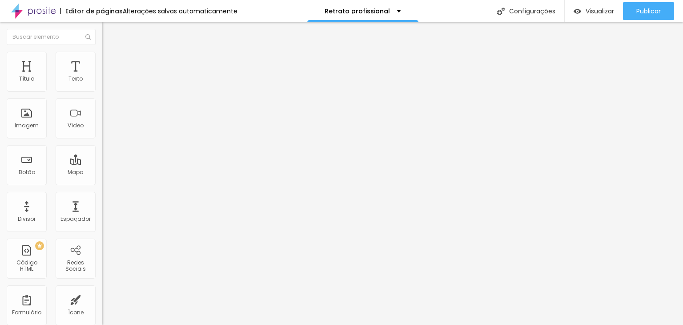
click at [102, 54] on img at bounding box center [106, 56] width 8 height 8
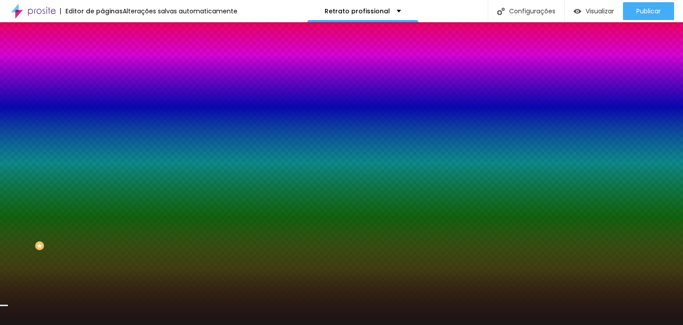
click at [102, 121] on div at bounding box center [153, 121] width 102 height 0
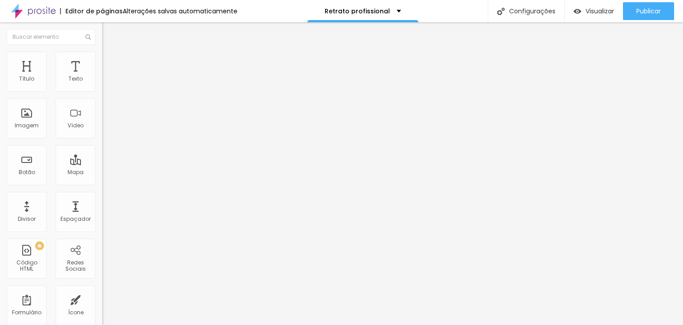
click at [102, 56] on li "Estilo" at bounding box center [153, 56] width 102 height 9
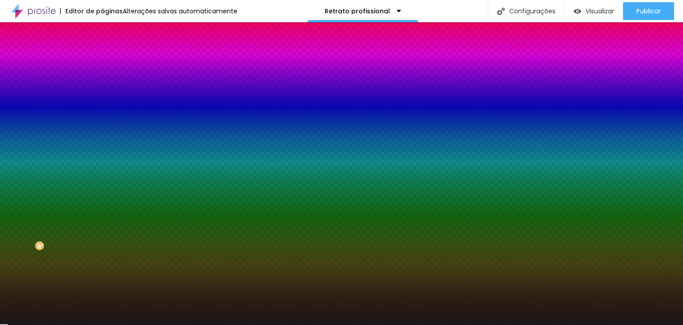
click at [102, 130] on input "#1C1717" at bounding box center [155, 125] width 107 height 9
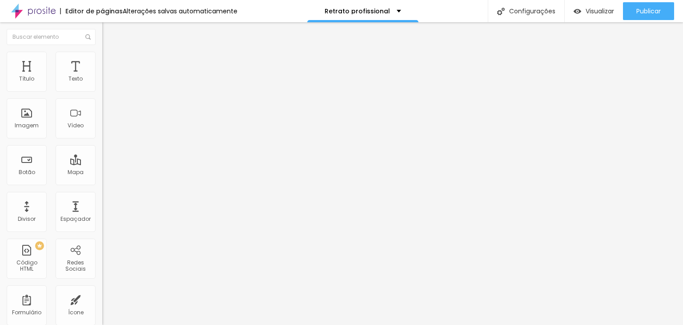
click at [110, 61] on span "Estilo" at bounding box center [117, 58] width 14 height 8
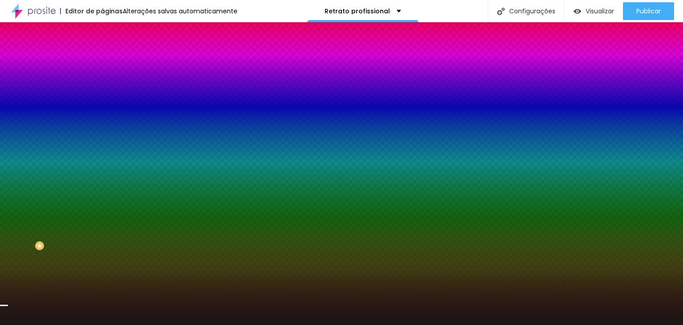
drag, startPoint x: 80, startPoint y: 162, endPoint x: 99, endPoint y: 160, distance: 19.8
click at [102, 130] on input "#1B1516" at bounding box center [155, 125] width 107 height 9
paste input "C1717"
click at [102, 121] on div at bounding box center [153, 121] width 102 height 0
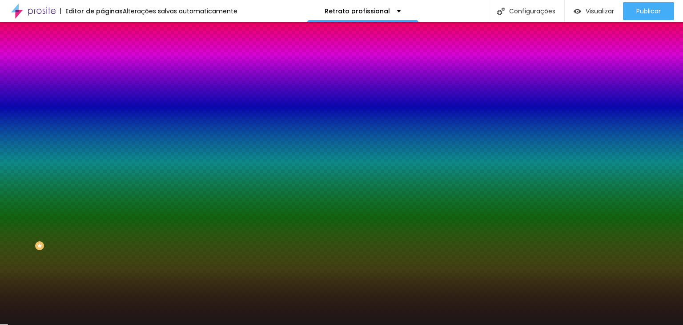
drag, startPoint x: 90, startPoint y: 234, endPoint x: 92, endPoint y: 246, distance: 12.6
click at [102, 246] on div "Editar Seção Conteúdo Estilo Avançado Imagem de fundo Adicionar imagem Efeito d…" at bounding box center [153, 173] width 102 height 302
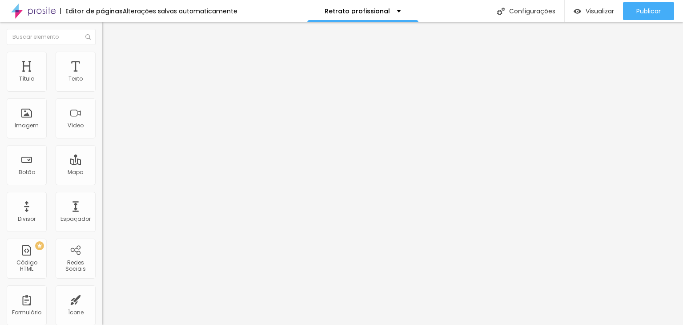
click at [110, 61] on span "Estilo" at bounding box center [117, 58] width 14 height 8
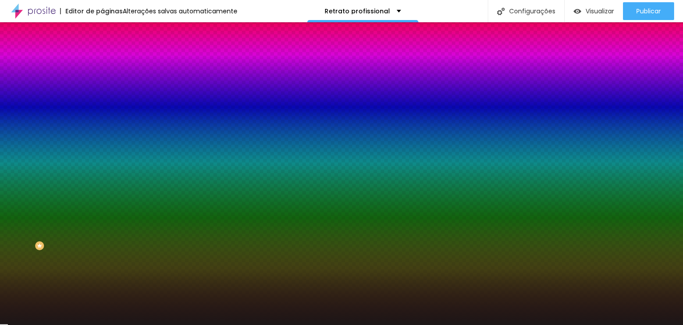
click at [102, 60] on li "Avançado" at bounding box center [153, 64] width 102 height 9
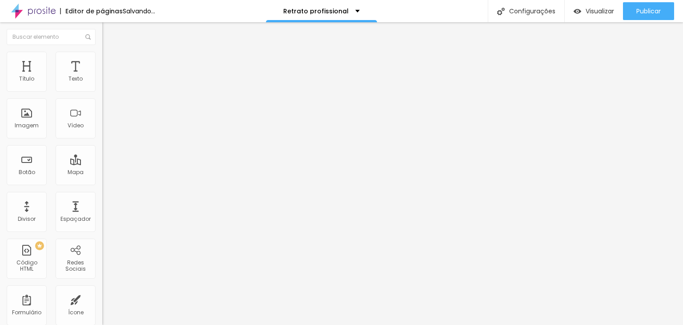
drag, startPoint x: 36, startPoint y: 87, endPoint x: 89, endPoint y: 88, distance: 53.8
click at [102, 173] on input "range" at bounding box center [130, 176] width 57 height 7
drag, startPoint x: 20, startPoint y: 105, endPoint x: 0, endPoint y: 108, distance: 20.3
click at [102, 298] on input "range" at bounding box center [130, 301] width 57 height 7
click at [102, 60] on li "Avançado" at bounding box center [153, 64] width 102 height 9
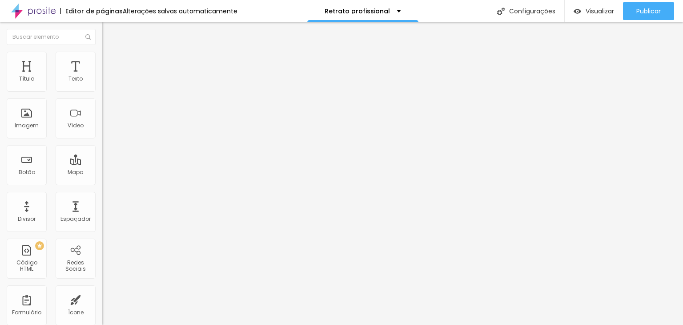
drag, startPoint x: 53, startPoint y: 84, endPoint x: 38, endPoint y: 88, distance: 16.0
click at [102, 173] on input "range" at bounding box center [130, 176] width 57 height 7
click at [102, 298] on input "range" at bounding box center [130, 301] width 57 height 7
click at [102, 77] on span "Trocar imagem" at bounding box center [126, 73] width 48 height 8
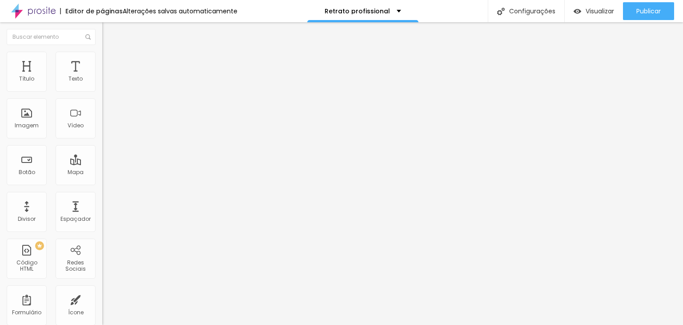
click at [102, 57] on img at bounding box center [106, 56] width 8 height 8
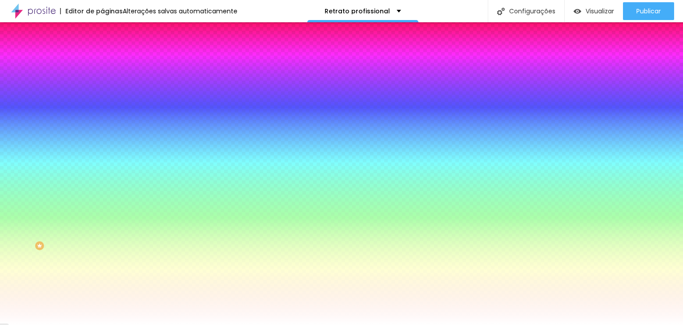
click at [102, 125] on div at bounding box center [153, 128] width 102 height 7
click at [102, 125] on input "radio" at bounding box center [105, 128] width 6 height 6
click at [108, 125] on input "radio" at bounding box center [111, 128] width 6 height 6
click at [102, 125] on div at bounding box center [153, 128] width 102 height 7
click at [102, 125] on input "radio" at bounding box center [105, 128] width 6 height 6
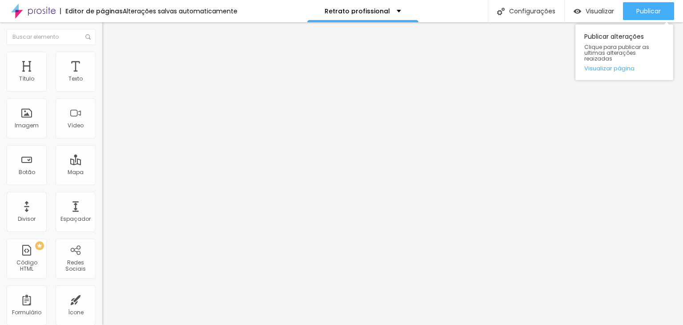
click at [650, 11] on span "Publicar" at bounding box center [649, 11] width 24 height 7
click at [102, 167] on div at bounding box center [153, 167] width 102 height 0
click at [102, 84] on input "text" at bounding box center [155, 79] width 107 height 9
paste input "[URL][DOMAIN_NAME]"
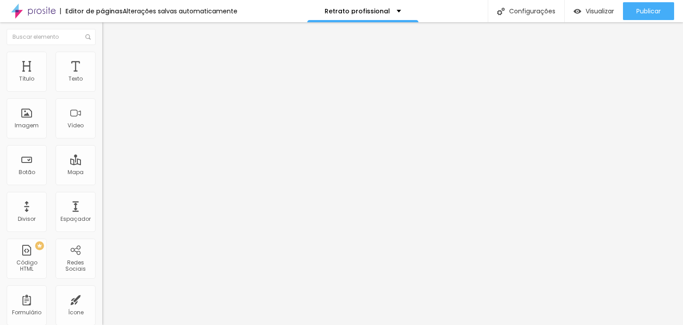
scroll to position [0, 49]
click at [102, 197] on div "Editar Vídeo Conteúdo Estilo Avançado URL do vídeo [URL][DOMAIN_NAME] Alinhamen…" at bounding box center [153, 173] width 102 height 302
click at [102, 244] on div "Editar Vídeo Conteúdo Estilo Avançado URL do vídeo [URL][DOMAIN_NAME] Alinhamen…" at bounding box center [153, 173] width 102 height 302
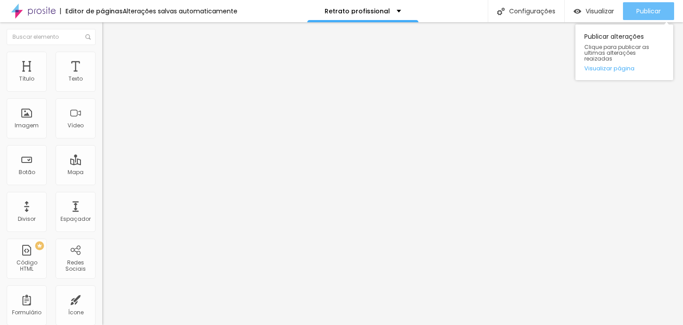
click at [651, 12] on span "Publicar" at bounding box center [649, 11] width 24 height 7
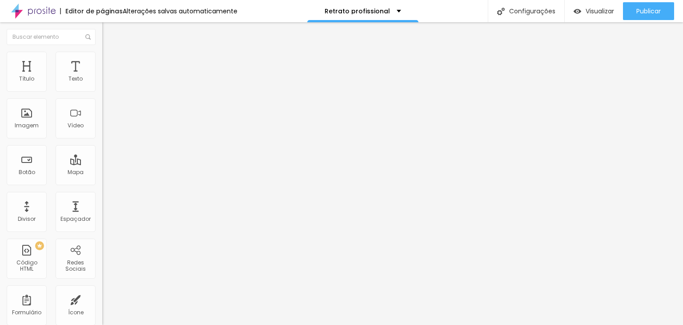
click at [102, 133] on span "4:3 Standard" at bounding box center [120, 129] width 36 height 8
click at [102, 157] on span "Vertical 1" at bounding box center [114, 154] width 24 height 8
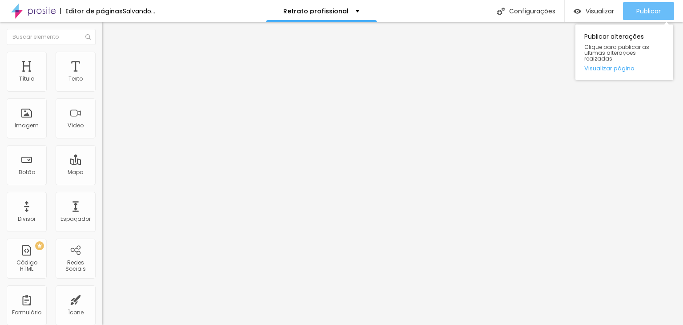
click at [649, 8] on span "Publicar" at bounding box center [649, 11] width 24 height 7
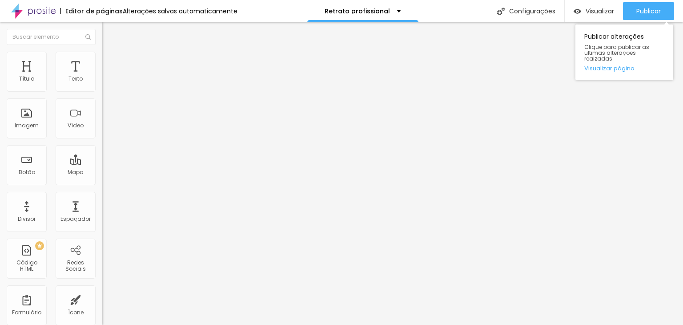
click at [626, 65] on link "Visualizar página" at bounding box center [625, 68] width 80 height 6
click at [102, 84] on input "[URL][DOMAIN_NAME]" at bounding box center [155, 79] width 107 height 9
click at [102, 114] on div "Alinhamento" at bounding box center [153, 108] width 102 height 27
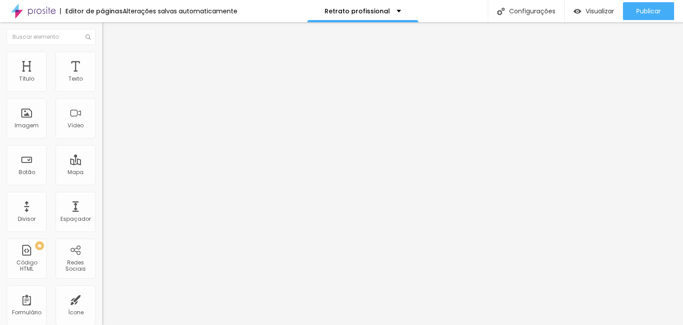
click at [102, 84] on input "[URL][DOMAIN_NAME]" at bounding box center [155, 79] width 107 height 9
click at [102, 258] on div "Editar Vídeo Conteúdo Estilo Avançado URL do vídeo [URL][DOMAIN_NAME] Alinhamen…" at bounding box center [153, 173] width 102 height 302
click at [102, 52] on img at bounding box center [106, 56] width 8 height 8
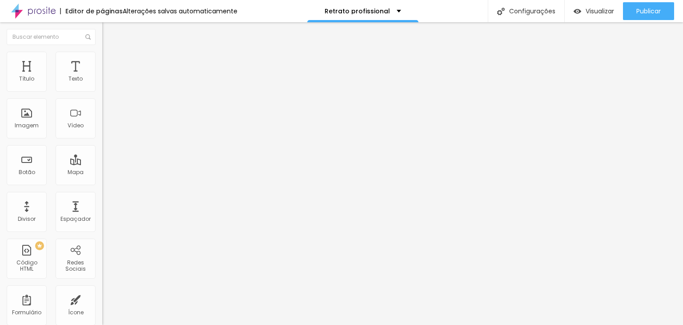
click at [102, 60] on img at bounding box center [106, 64] width 8 height 8
click at [102, 173] on input "range" at bounding box center [130, 176] width 57 height 7
click at [102, 298] on input "range" at bounding box center [130, 301] width 57 height 7
click at [102, 56] on img at bounding box center [106, 56] width 8 height 8
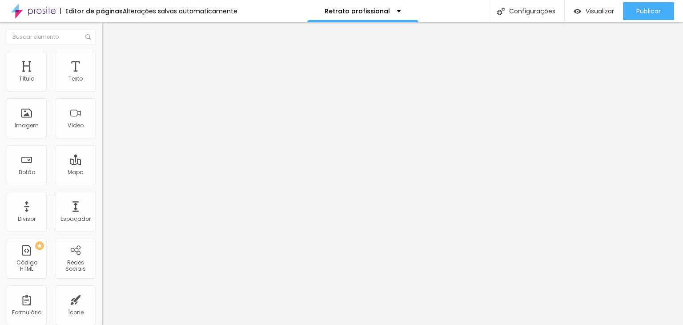
click at [102, 51] on img at bounding box center [106, 47] width 8 height 8
click at [102, 38] on button "Editar Vídeo" at bounding box center [153, 32] width 102 height 20
click at [601, 12] on span "Visualizar" at bounding box center [600, 11] width 28 height 7
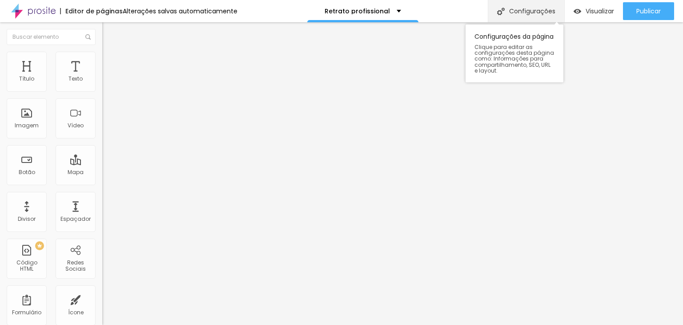
click at [523, 8] on div "Configurações" at bounding box center [526, 11] width 77 height 22
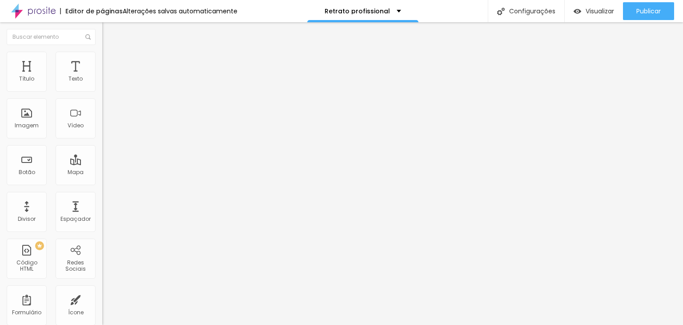
click at [110, 60] on span "Estilo" at bounding box center [117, 58] width 14 height 8
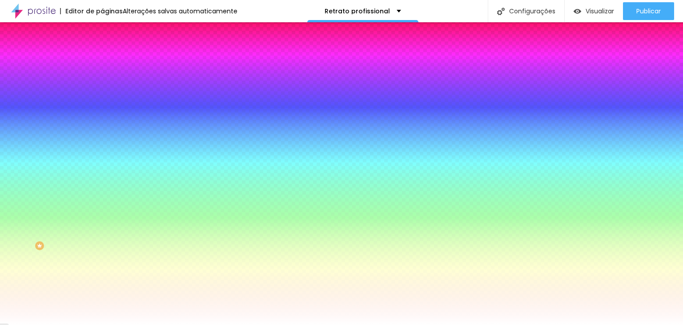
click at [102, 60] on li "Avançado" at bounding box center [153, 64] width 102 height 9
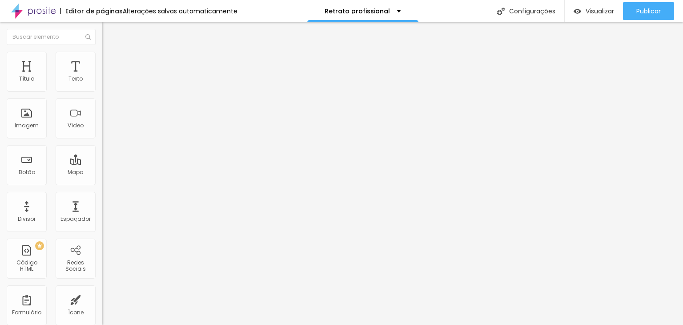
click at [109, 35] on img "button" at bounding box center [112, 32] width 7 height 7
click at [102, 84] on input "[URL][DOMAIN_NAME]" at bounding box center [155, 79] width 107 height 9
click at [102, 84] on input "text" at bounding box center [155, 79] width 107 height 9
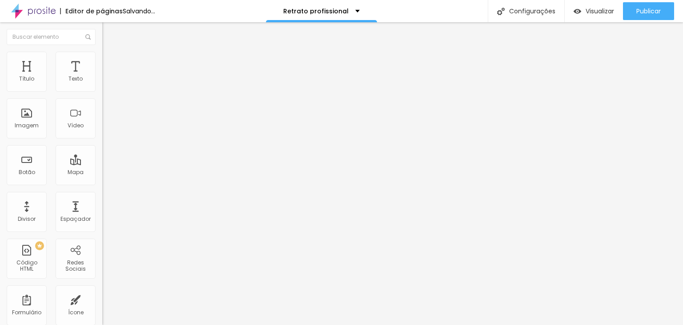
click at [102, 84] on input "text" at bounding box center [155, 79] width 107 height 9
click at [102, 77] on span "Adicionar imagem" at bounding box center [130, 73] width 57 height 8
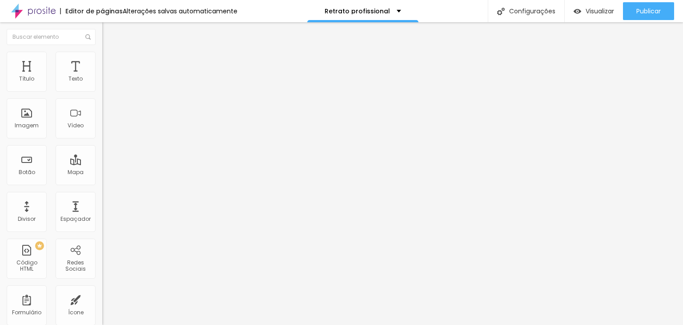
click at [102, 77] on span "Adicionar imagem" at bounding box center [130, 73] width 57 height 8
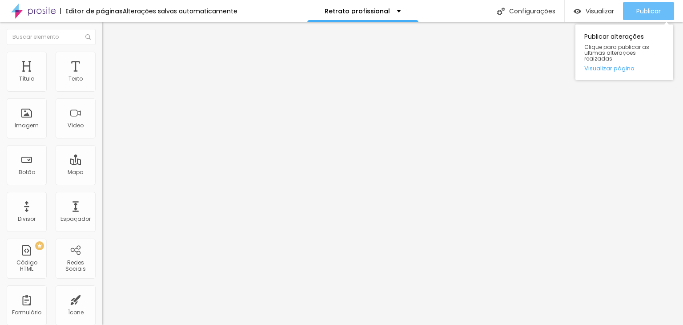
click at [639, 3] on div "Publicar" at bounding box center [649, 11] width 24 height 18
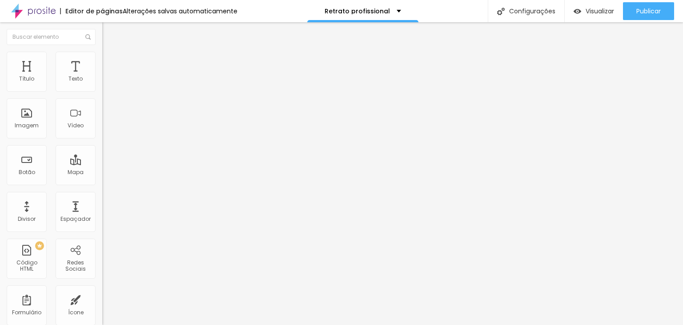
click at [102, 56] on img at bounding box center [106, 56] width 8 height 8
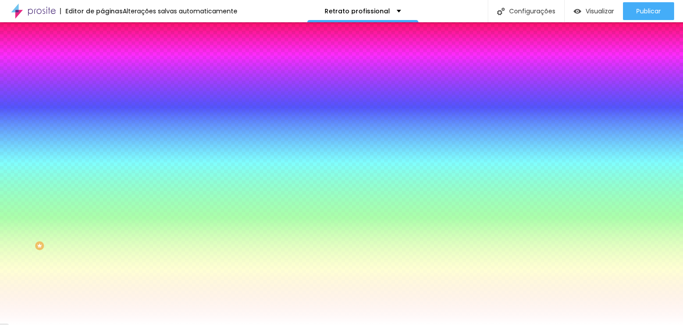
click at [102, 60] on img at bounding box center [106, 64] width 8 height 8
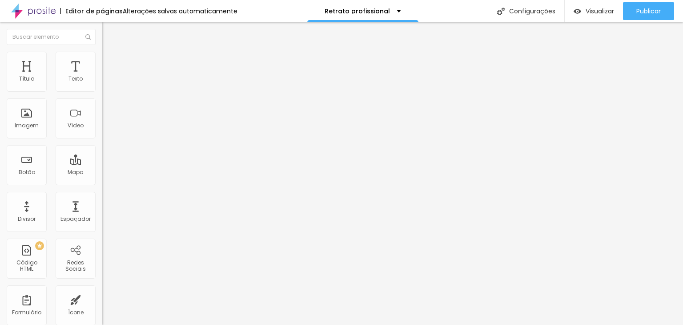
click at [102, 51] on img at bounding box center [106, 47] width 8 height 8
click at [109, 36] on img "button" at bounding box center [112, 32] width 7 height 7
click at [109, 30] on img "button" at bounding box center [112, 32] width 7 height 7
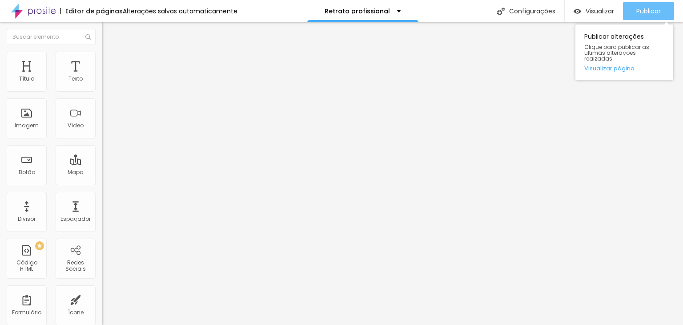
click at [650, 12] on span "Publicar" at bounding box center [649, 11] width 24 height 7
click at [605, 65] on link "Visualizar página" at bounding box center [625, 68] width 80 height 6
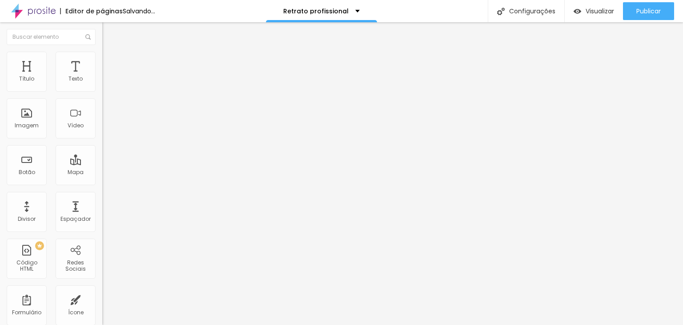
click at [109, 31] on img "button" at bounding box center [112, 32] width 7 height 7
click at [102, 77] on span "Adicionar imagem" at bounding box center [130, 73] width 57 height 8
click at [102, 139] on span "Original" at bounding box center [112, 136] width 21 height 8
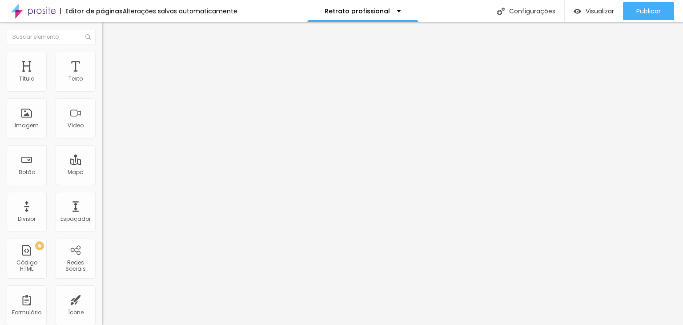
click at [102, 139] on span "Original" at bounding box center [112, 136] width 21 height 8
click at [102, 57] on img at bounding box center [106, 56] width 8 height 8
drag, startPoint x: 94, startPoint y: 95, endPoint x: 103, endPoint y: 95, distance: 8.5
click at [103, 91] on input "range" at bounding box center [130, 87] width 57 height 7
click at [102, 60] on li "Avançado" at bounding box center [153, 64] width 102 height 9
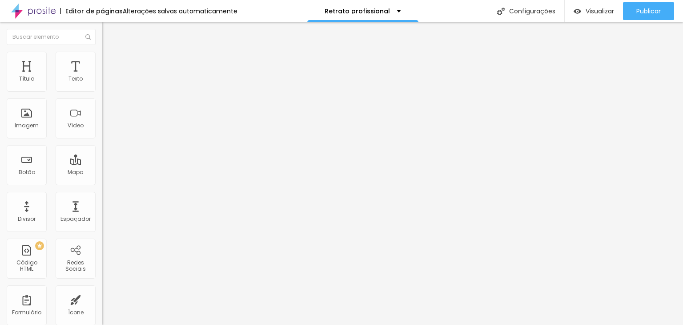
drag, startPoint x: 23, startPoint y: 86, endPoint x: 10, endPoint y: 88, distance: 12.6
click at [102, 173] on input "range" at bounding box center [130, 176] width 57 height 7
drag, startPoint x: 23, startPoint y: 104, endPoint x: 0, endPoint y: 102, distance: 23.2
click at [102, 298] on input "range" at bounding box center [130, 301] width 57 height 7
click at [102, 60] on li "Avançado" at bounding box center [153, 64] width 102 height 9
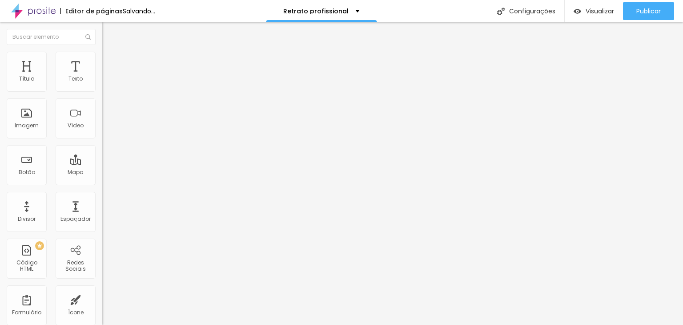
drag, startPoint x: 24, startPoint y: 86, endPoint x: 11, endPoint y: 87, distance: 13.9
click at [102, 173] on input "range" at bounding box center [130, 176] width 57 height 7
drag, startPoint x: 14, startPoint y: 107, endPoint x: 5, endPoint y: 107, distance: 8.9
click at [102, 298] on input "range" at bounding box center [130, 301] width 57 height 7
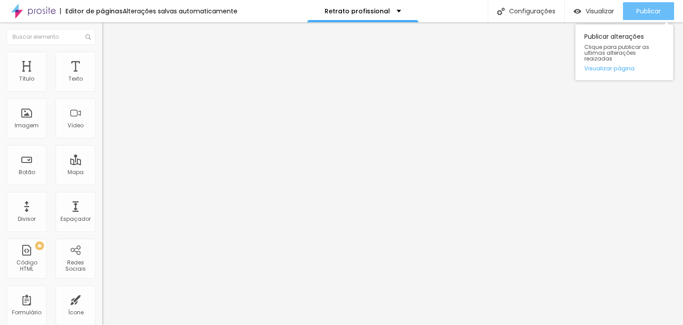
click at [648, 11] on span "Publicar" at bounding box center [649, 11] width 24 height 7
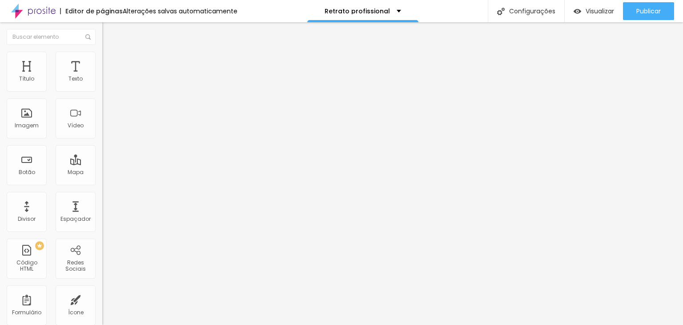
click at [110, 63] on span "Avançado" at bounding box center [124, 67] width 29 height 8
click at [110, 61] on span "Estilo" at bounding box center [117, 58] width 14 height 8
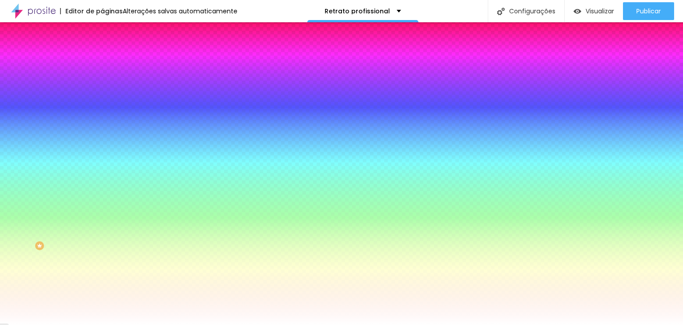
click at [102, 121] on div at bounding box center [153, 121] width 102 height 0
click at [102, 130] on input "#FFFFFF" at bounding box center [155, 125] width 107 height 9
click at [102, 121] on div at bounding box center [153, 121] width 102 height 0
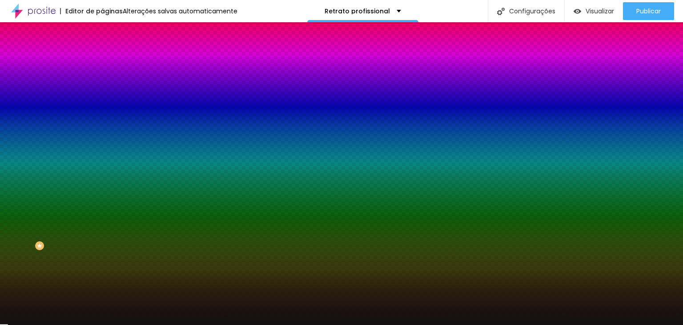
drag, startPoint x: 15, startPoint y: 173, endPoint x: 20, endPoint y: 234, distance: 61.1
click at [76, 302] on div at bounding box center [77, 303] width 2 height 2
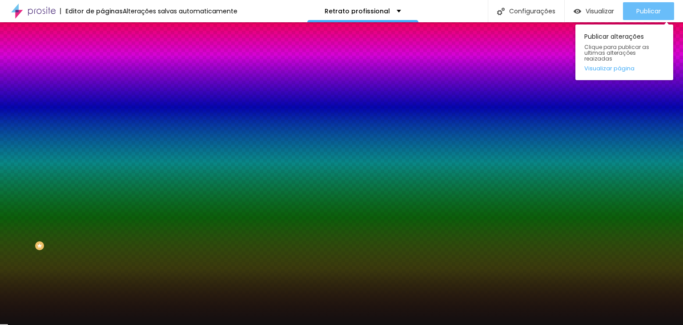
click at [641, 13] on span "Publicar" at bounding box center [649, 11] width 24 height 7
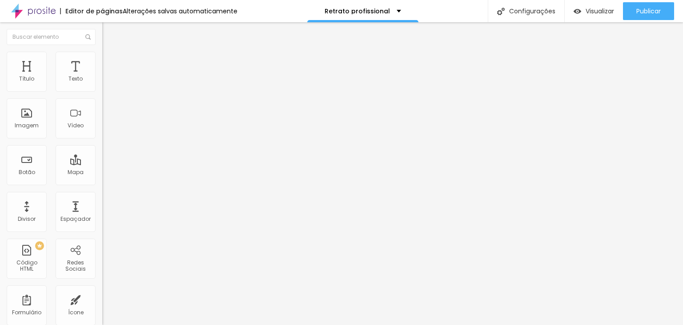
click at [102, 59] on li "Estilo" at bounding box center [153, 56] width 102 height 9
click at [102, 60] on li "Avançado" at bounding box center [153, 64] width 102 height 9
click at [102, 59] on li "Estilo" at bounding box center [153, 56] width 102 height 9
click at [102, 60] on img at bounding box center [106, 64] width 8 height 8
click at [102, 60] on li "Estilo" at bounding box center [153, 56] width 102 height 9
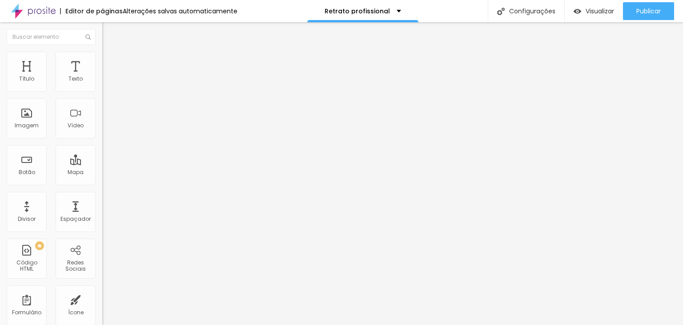
click at [102, 60] on li "Avançado" at bounding box center [153, 64] width 102 height 9
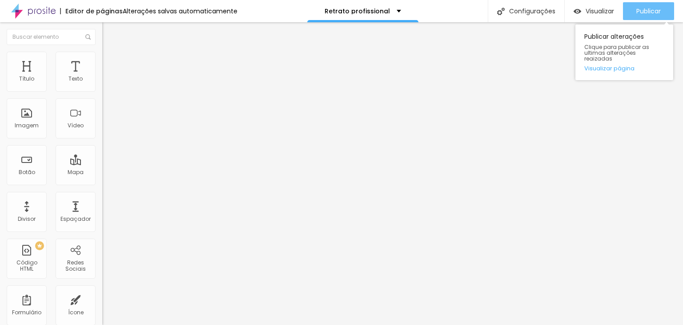
click at [644, 4] on div "Publicar" at bounding box center [649, 11] width 24 height 18
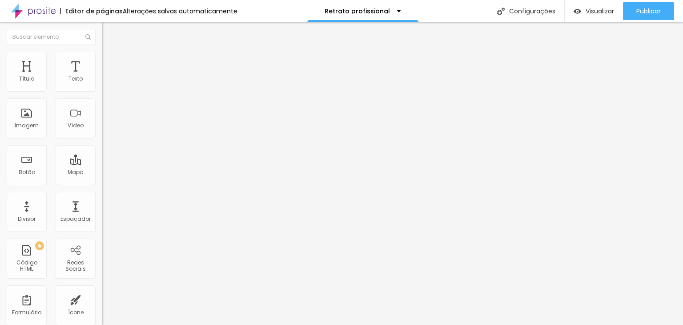
click at [109, 31] on img "button" at bounding box center [112, 32] width 7 height 7
click at [102, 25] on button "Editar Coluna" at bounding box center [153, 32] width 102 height 20
click at [102, 178] on input at bounding box center [162, 182] width 121 height 9
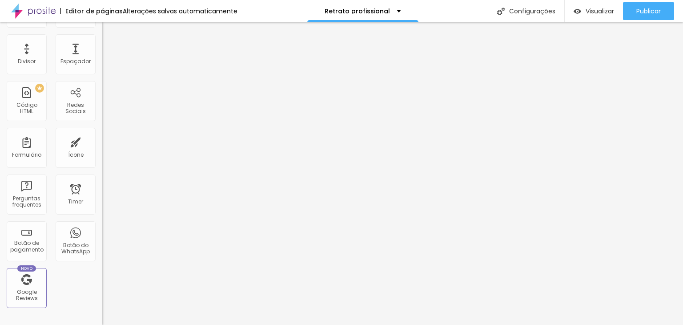
scroll to position [142, 0]
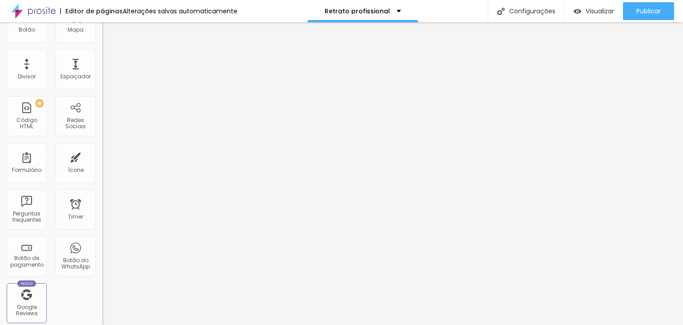
click at [23, 255] on div "Botão de pagamento" at bounding box center [26, 261] width 35 height 13
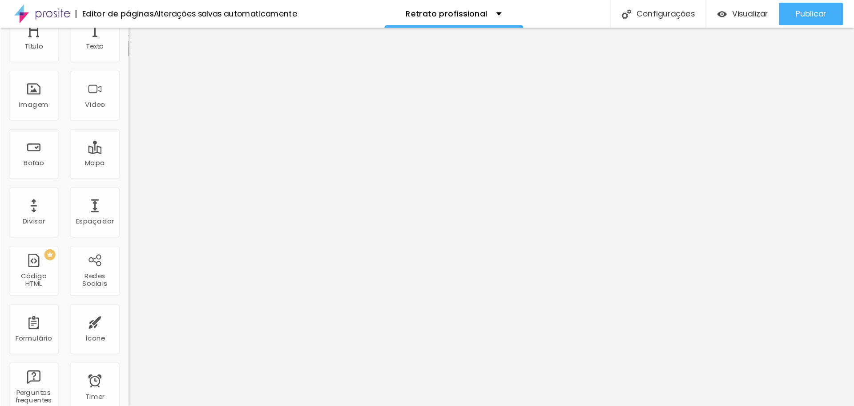
scroll to position [0, 0]
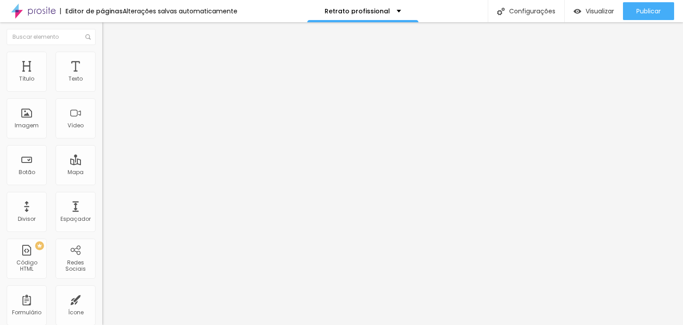
click at [106, 86] on span "Criar botão de pagamento" at bounding box center [143, 83] width 74 height 8
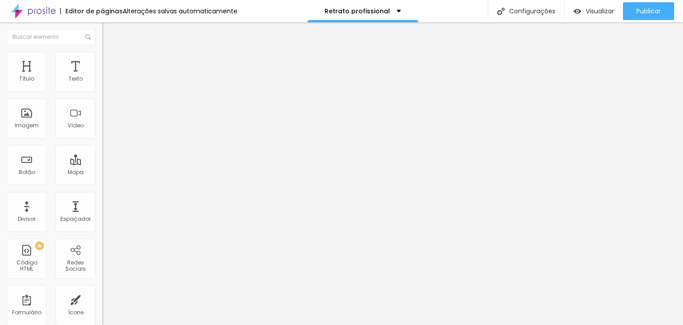
drag, startPoint x: 335, startPoint y: 273, endPoint x: 343, endPoint y: 262, distance: 13.3
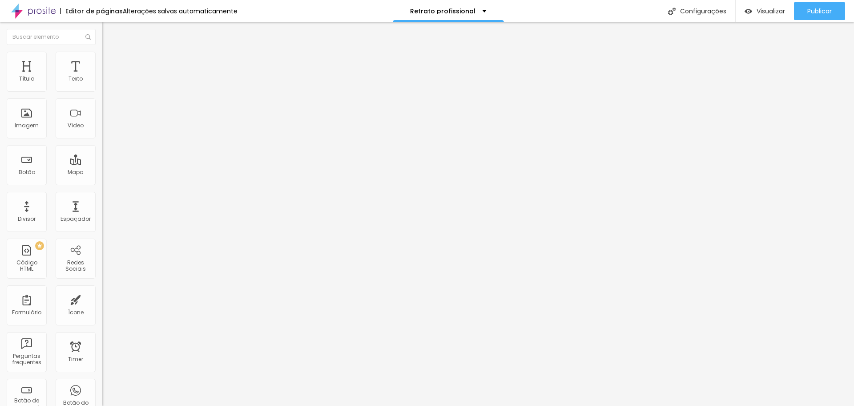
click at [108, 85] on div "Agendar agora" at bounding box center [153, 81] width 91 height 8
click at [110, 69] on span "Avançado" at bounding box center [124, 65] width 29 height 8
drag, startPoint x: 30, startPoint y: 95, endPoint x: 49, endPoint y: 99, distance: 19.2
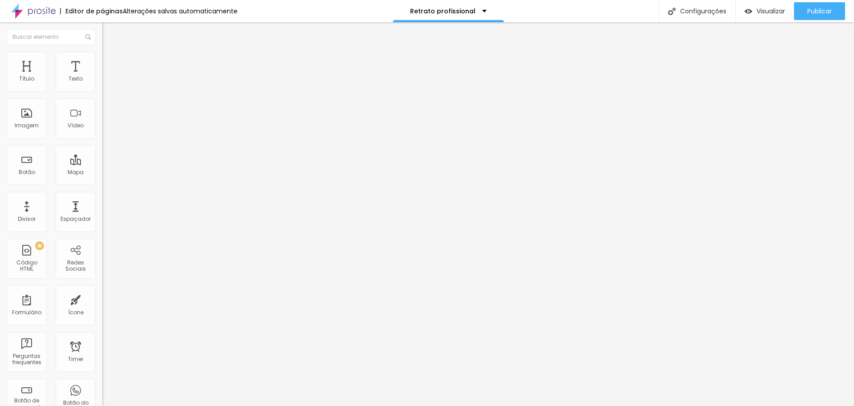
click at [102, 171] on input "range" at bounding box center [130, 174] width 57 height 7
drag, startPoint x: 33, startPoint y: 110, endPoint x: 47, endPoint y: 112, distance: 14.3
click at [102, 297] on input "range" at bounding box center [130, 300] width 57 height 7
click at [102, 59] on li "Conteúdo" at bounding box center [153, 54] width 102 height 9
click at [109, 39] on img "button" at bounding box center [112, 35] width 6 height 7
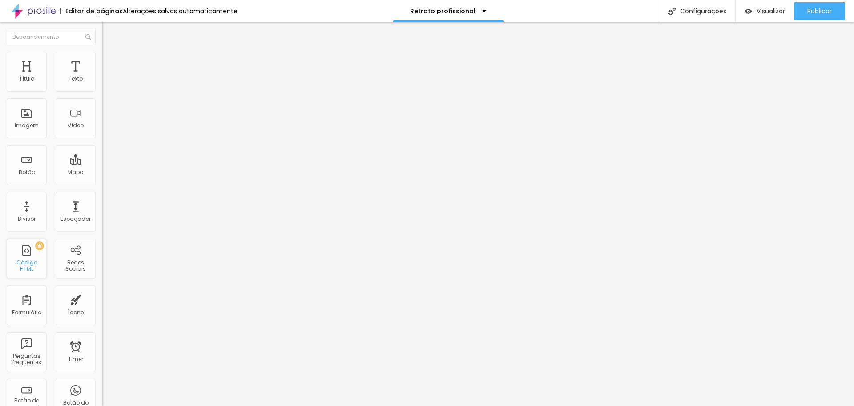
click at [28, 256] on div "PREMIUM Código HTML" at bounding box center [27, 258] width 40 height 40
drag, startPoint x: 48, startPoint y: 101, endPoint x: 0, endPoint y: 101, distance: 48.5
click at [102, 101] on div "Texto Click me Alinhamento [GEOGRAPHIC_DATA] Link URL https:// Abrir em uma nov…" at bounding box center [153, 133] width 102 height 129
drag, startPoint x: 75, startPoint y: 95, endPoint x: 0, endPoint y: 96, distance: 75.2
click at [102, 96] on div "Texto Agendar meu ensaio Alinhamento Tamanho Normal Pequeno Normal Grande Link …" at bounding box center [153, 133] width 102 height 129
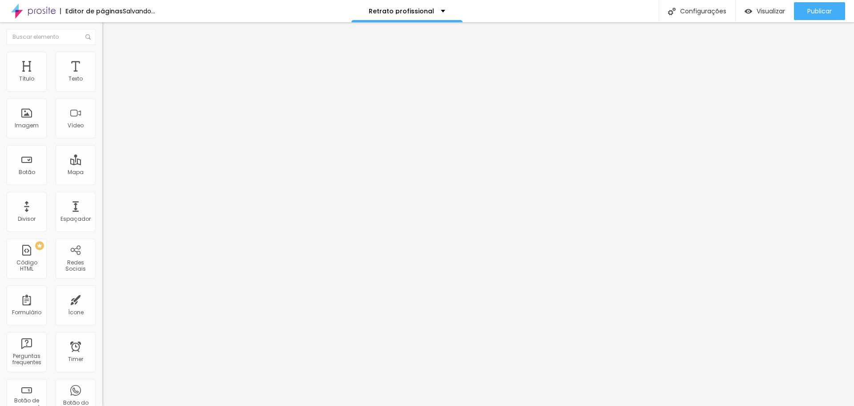
scroll to position [0, 4]
click at [102, 183] on input "https://" at bounding box center [155, 178] width 107 height 9
click at [102, 159] on img at bounding box center [104, 161] width 4 height 4
click at [102, 158] on div at bounding box center [153, 160] width 102 height 5
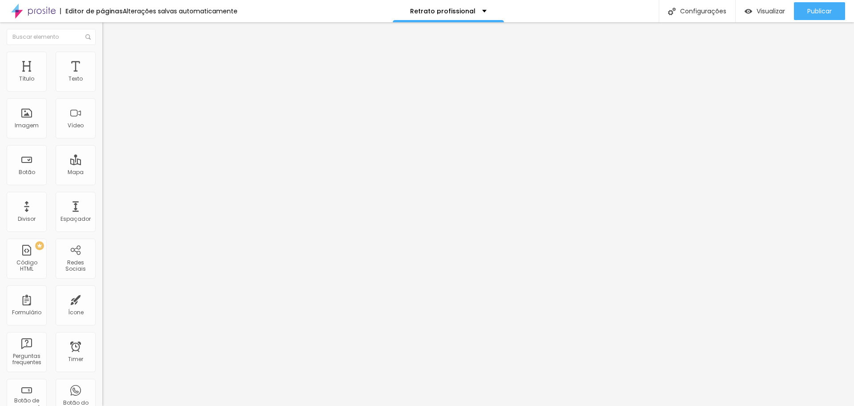
click at [102, 182] on input "https://" at bounding box center [155, 178] width 107 height 9
click at [102, 194] on div at bounding box center [153, 194] width 102 height 0
click at [102, 180] on input "https://" at bounding box center [155, 178] width 107 height 9
drag, startPoint x: 39, startPoint y: 182, endPoint x: 0, endPoint y: 178, distance: 39.4
click at [102, 178] on div "Texto Garantir a promoção de R$ [GEOGRAPHIC_DATA] Link URL https:// Abrir em um…" at bounding box center [153, 136] width 102 height 135
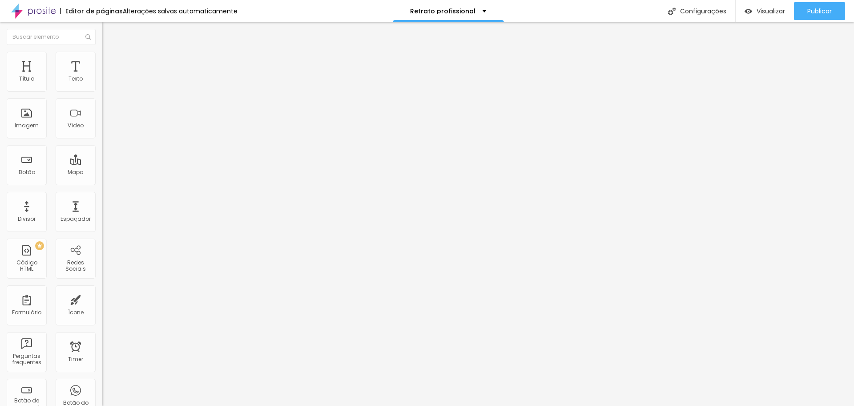
paste input "[DOMAIN_NAME][URL]"
click at [102, 225] on div "Editar Botão Conteúdo Estilo Avançado Texto Garantir a promoção de R$ 198 Alinh…" at bounding box center [153, 213] width 102 height 383
click at [102, 204] on div "Texto Garantir a promoção de R$ [GEOGRAPHIC_DATA] Normal Grande Link URL [URL][…" at bounding box center [153, 136] width 102 height 135
click at [102, 138] on span "Normal" at bounding box center [112, 137] width 20 height 8
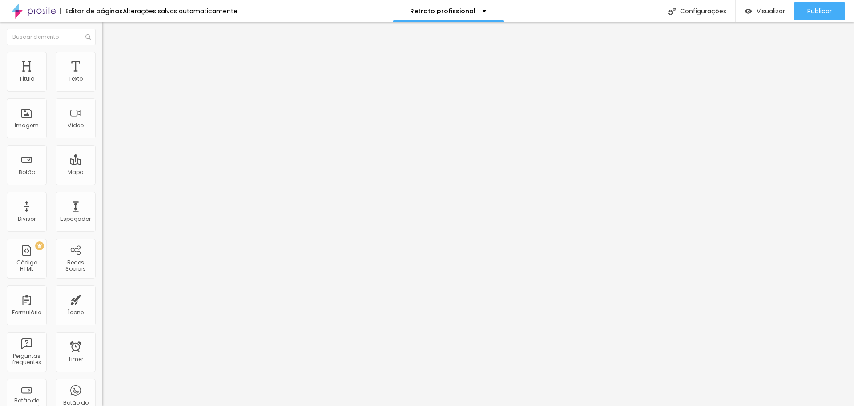
click at [102, 138] on span "Normal" at bounding box center [112, 137] width 20 height 8
click at [102, 159] on span "Grande" at bounding box center [112, 156] width 21 height 8
click at [102, 52] on img at bounding box center [106, 56] width 8 height 8
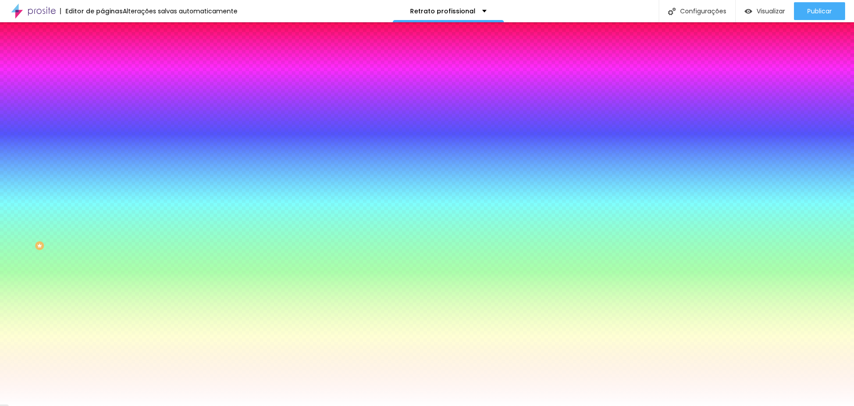
click at [102, 302] on div at bounding box center [153, 302] width 102 height 0
click at [18, 264] on div at bounding box center [427, 203] width 854 height 406
drag, startPoint x: 18, startPoint y: 265, endPoint x: 15, endPoint y: 272, distance: 7.4
click at [102, 272] on div "Editar Botão Conteúdo Estilo Avançado Cor de fundo Voltar ao padrão #FFFFFF Tip…" at bounding box center [153, 213] width 102 height 383
click at [102, 260] on div "Editar Botão Conteúdo Estilo Avançado Cor de fundo Voltar ao padrão #FFFFFF Tip…" at bounding box center [153, 213] width 102 height 383
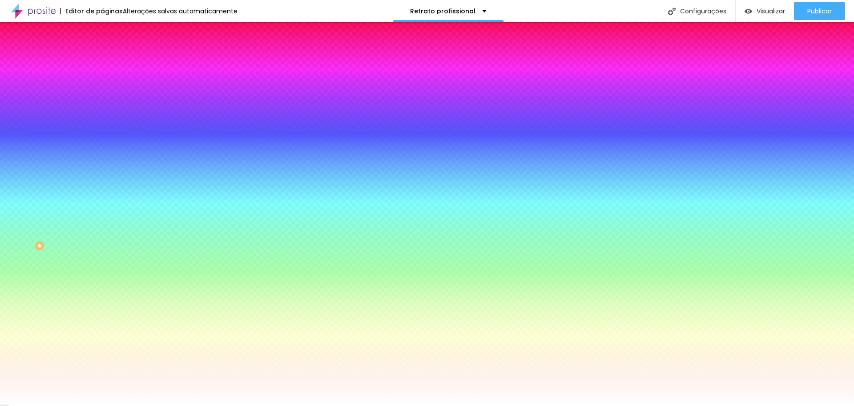
click at [102, 60] on img at bounding box center [106, 64] width 8 height 8
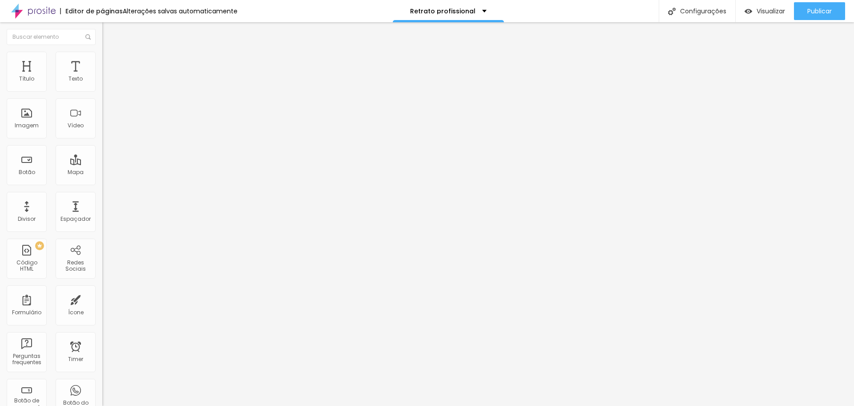
click at [102, 56] on li "Estilo" at bounding box center [153, 56] width 102 height 9
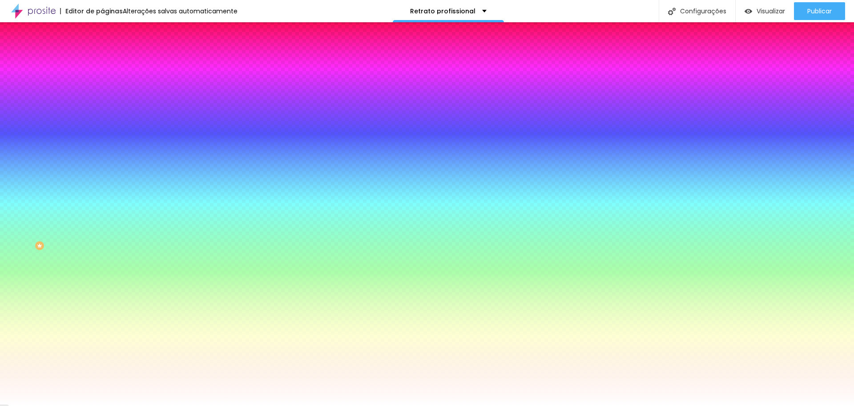
click at [102, 85] on div at bounding box center [153, 85] width 102 height 0
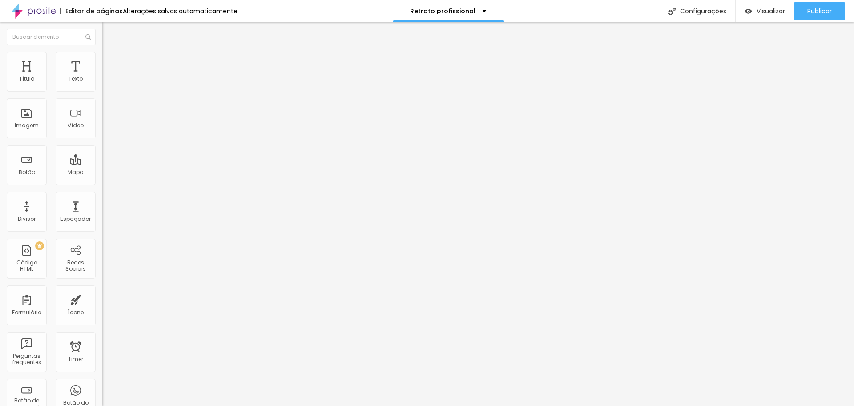
click at [102, 56] on ul "Conteúdo Estilo Avançado" at bounding box center [153, 56] width 102 height 27
click at [102, 84] on input "text" at bounding box center [155, 79] width 107 height 9
paste input "[URL][DOMAIN_NAME]"
click at [683, 13] on span "Publicar" at bounding box center [819, 11] width 24 height 7
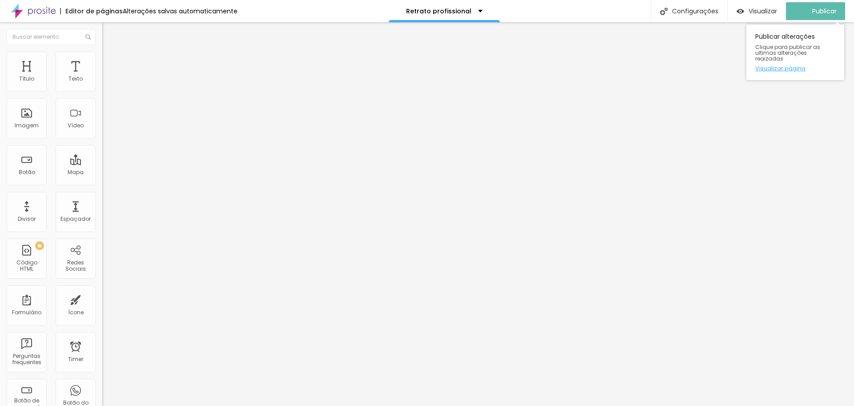
click at [683, 67] on div "Publicar alterações Clique para publicar as ultimas alterações reaizadas Visual…" at bounding box center [795, 52] width 98 height 56
click at [683, 65] on link "Visualizar página" at bounding box center [795, 68] width 80 height 6
click at [102, 60] on li "Avançado" at bounding box center [153, 64] width 102 height 9
click at [102, 55] on img at bounding box center [106, 56] width 8 height 8
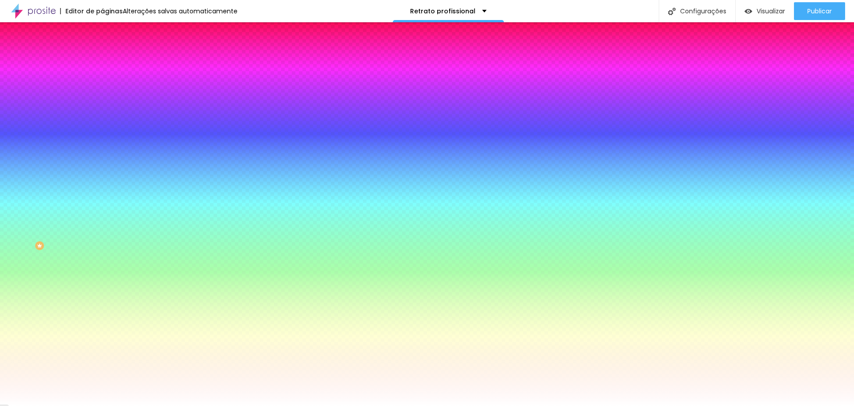
click at [102, 121] on div at bounding box center [153, 121] width 102 height 0
drag, startPoint x: 12, startPoint y: 200, endPoint x: 23, endPoint y: 235, distance: 37.2
click at [102, 130] on div at bounding box center [153, 130] width 102 height 0
click at [102, 121] on div at bounding box center [153, 121] width 102 height 0
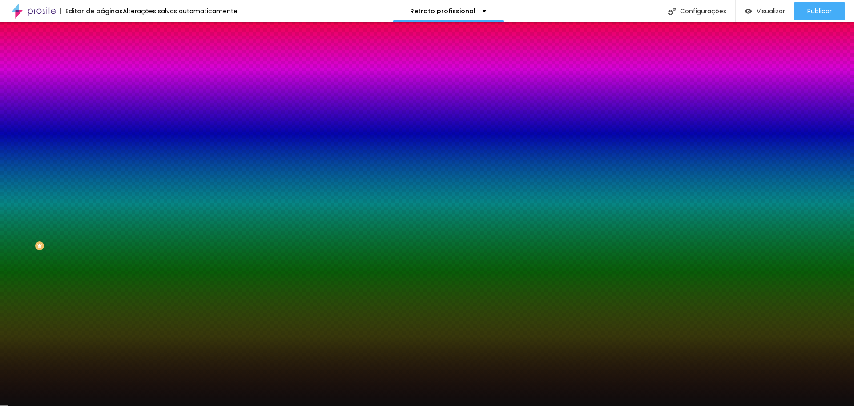
click at [16, 236] on div at bounding box center [427, 203] width 854 height 406
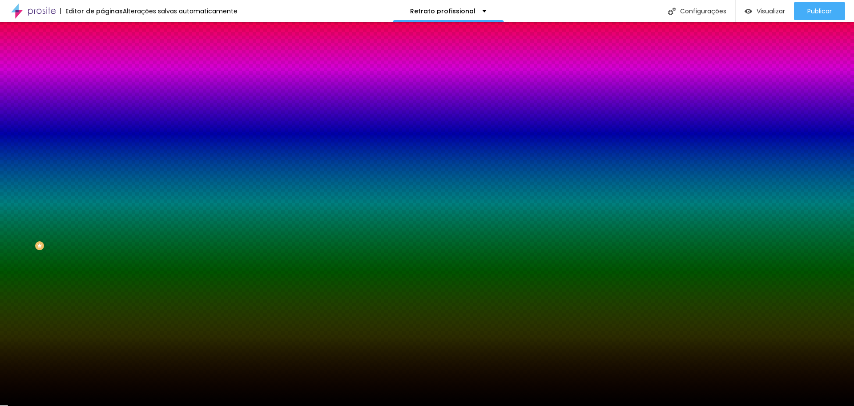
drag, startPoint x: 16, startPoint y: 236, endPoint x: 5, endPoint y: 248, distance: 16.4
click at [102, 248] on div "Editar Seção Conteúdo Estilo Avançado Imagem de fundo Adicionar imagem Efeito d…" at bounding box center [153, 213] width 102 height 383
click at [102, 52] on li "Conteúdo" at bounding box center [153, 47] width 102 height 9
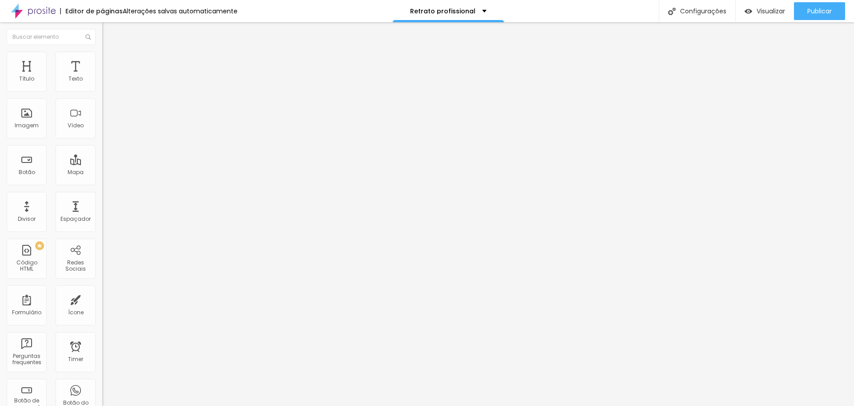
click at [110, 65] on span "Avançado" at bounding box center [124, 67] width 29 height 8
click at [102, 52] on li "Conteúdo" at bounding box center [153, 47] width 102 height 9
click at [683, 12] on span "Publicar" at bounding box center [819, 11] width 24 height 7
